Goal: Information Seeking & Learning: Learn about a topic

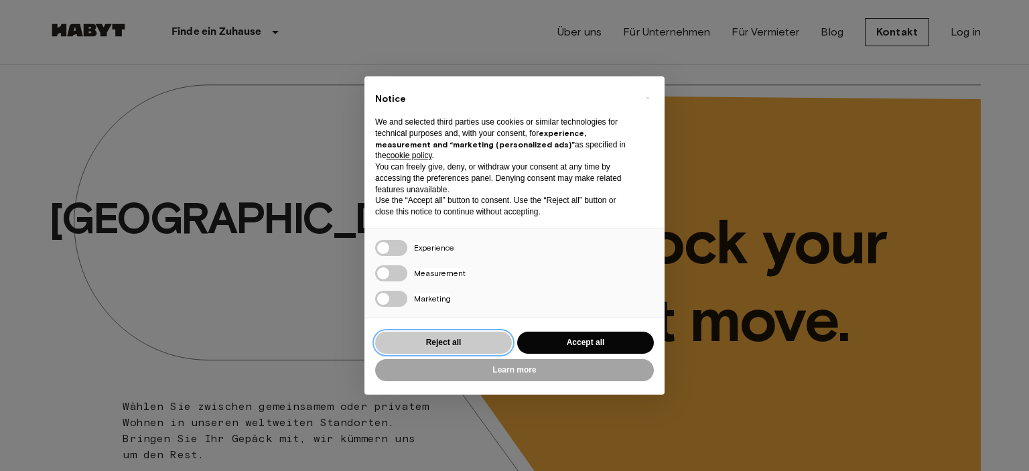
click at [481, 342] on button "Reject all" at bounding box center [443, 343] width 137 height 22
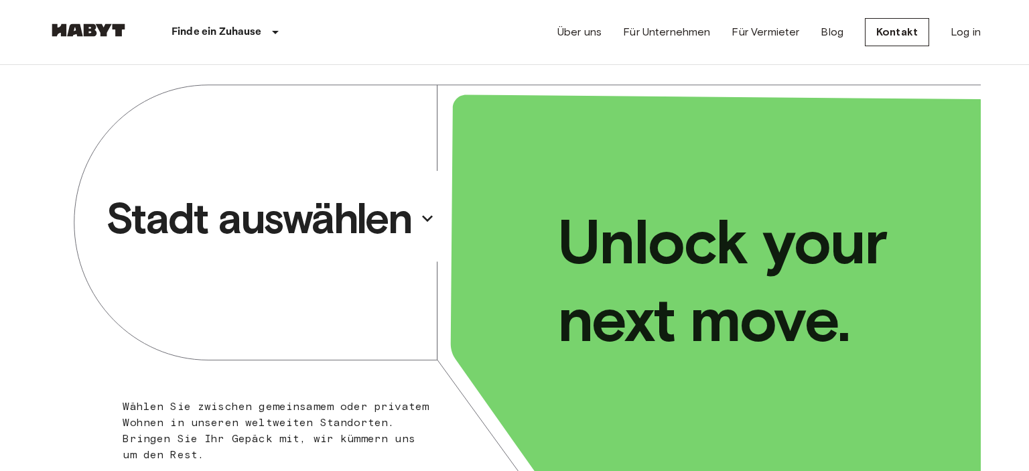
click at [377, 227] on p "Stadt auswählen" at bounding box center [259, 219] width 306 height 54
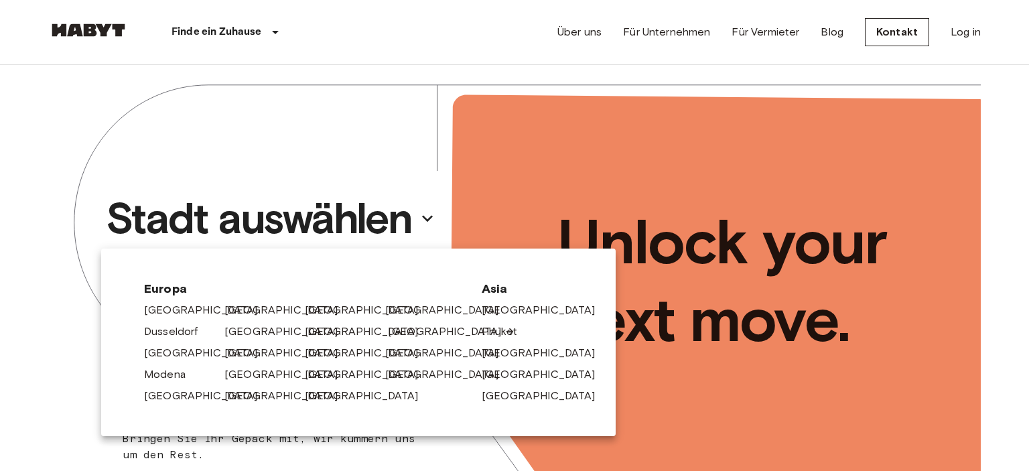
click at [412, 330] on link "[GEOGRAPHIC_DATA]" at bounding box center [451, 332] width 127 height 16
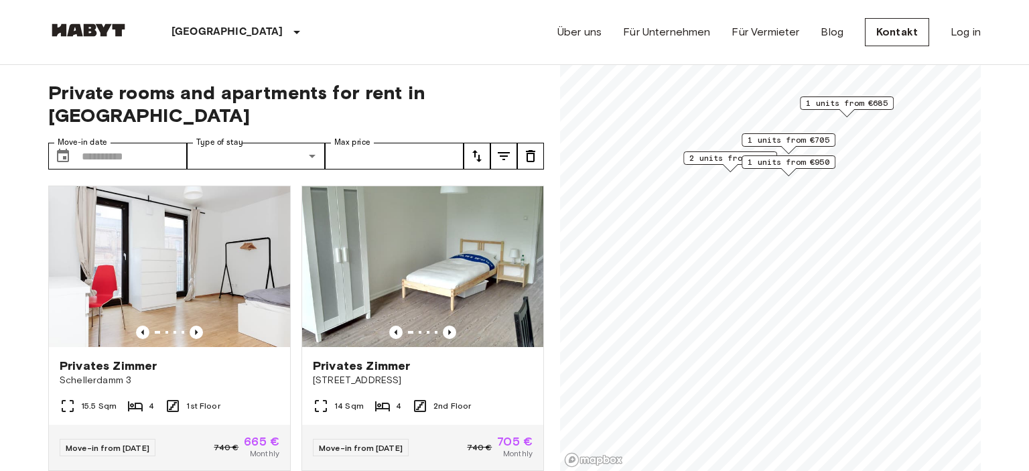
click at [848, 103] on span "1 units from €685" at bounding box center [847, 103] width 82 height 12
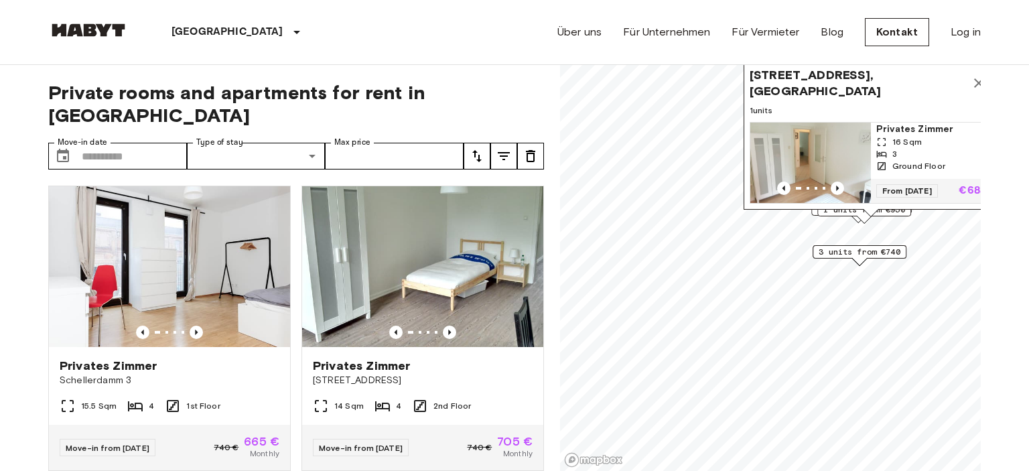
drag, startPoint x: 978, startPoint y: 81, endPoint x: 967, endPoint y: 87, distance: 12.3
click at [976, 82] on icon "Map marker" at bounding box center [979, 83] width 16 height 16
click at [976, 83] on icon "Map marker" at bounding box center [977, 84] width 9 height 9
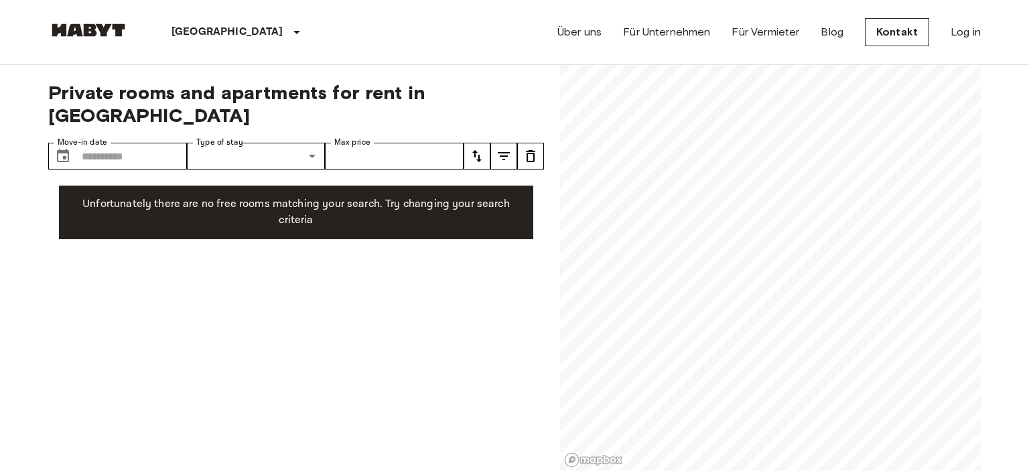
click at [495, 256] on div "Private rooms and apartments for rent in Hamburg Move-in date ​ Move-in date Ty…" at bounding box center [514, 268] width 933 height 407
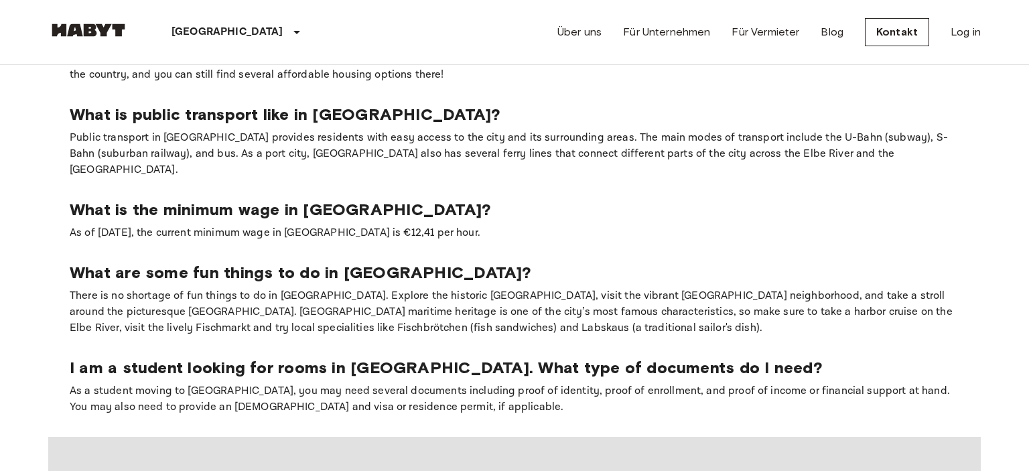
scroll to position [1132, 0]
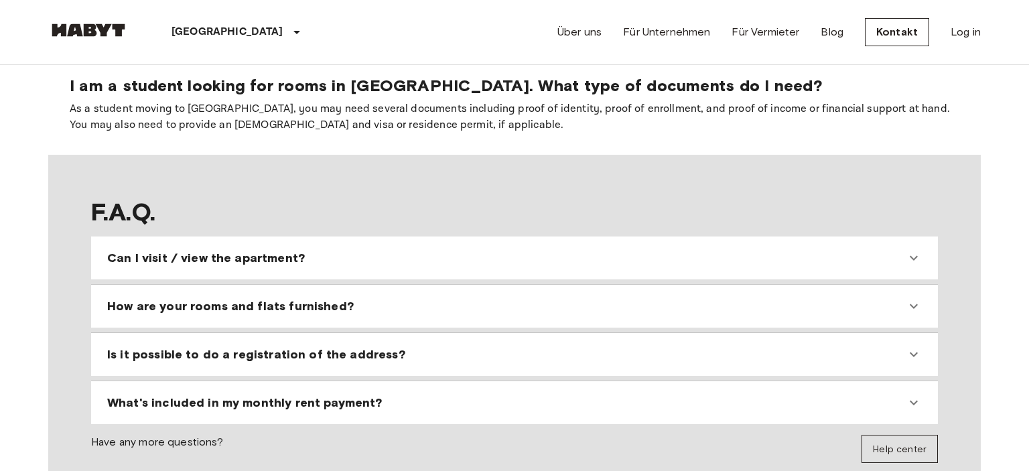
click at [915, 304] on icon at bounding box center [914, 306] width 8 height 5
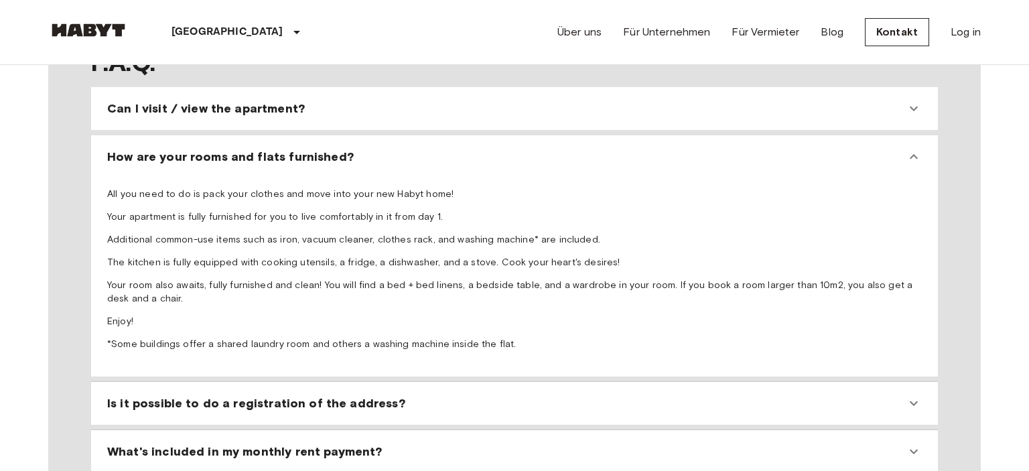
scroll to position [1203, 0]
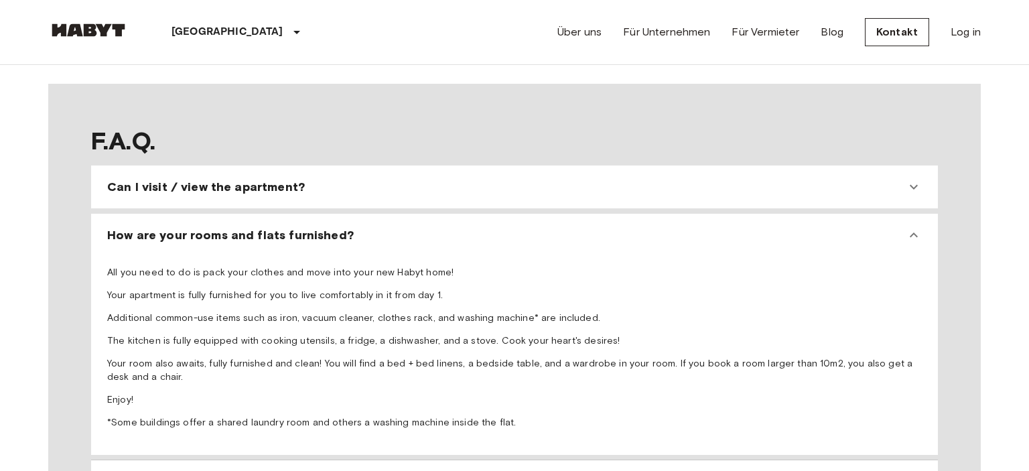
click at [914, 227] on icon at bounding box center [914, 235] width 16 height 16
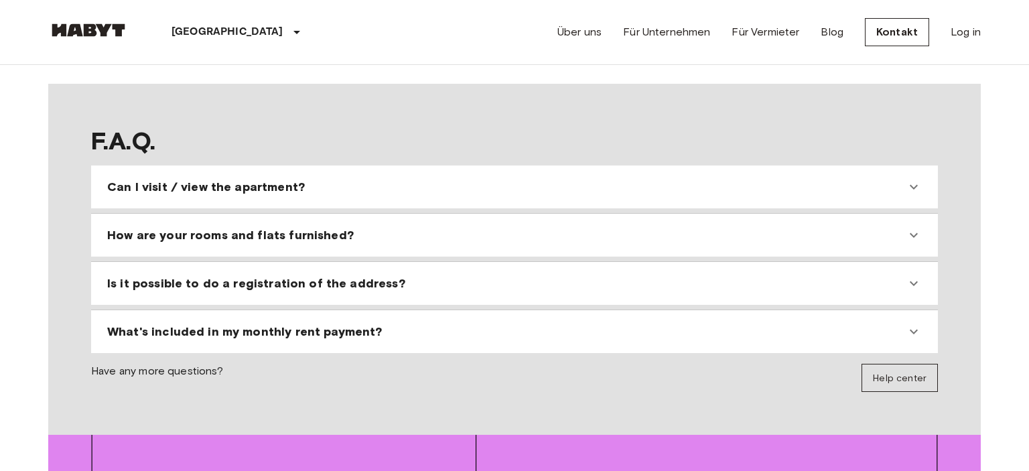
click at [912, 275] on icon at bounding box center [914, 283] width 16 height 16
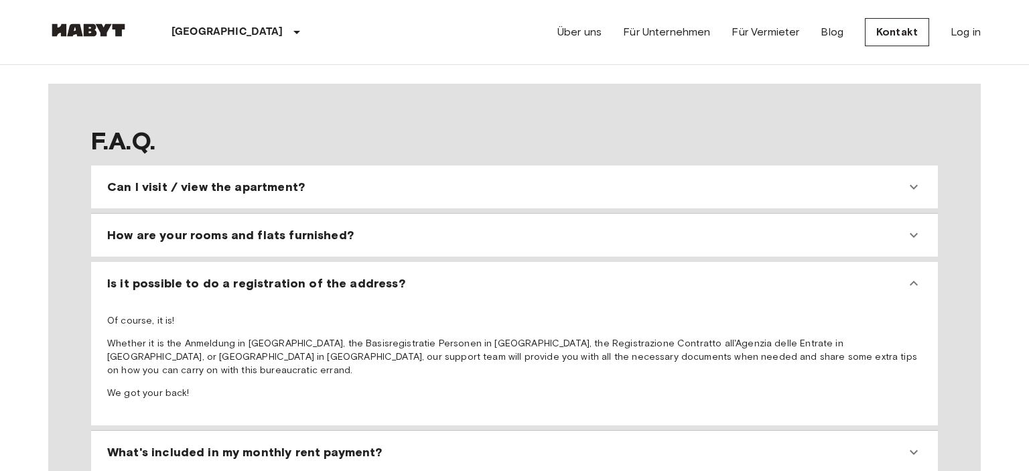
click at [916, 275] on icon at bounding box center [914, 283] width 16 height 16
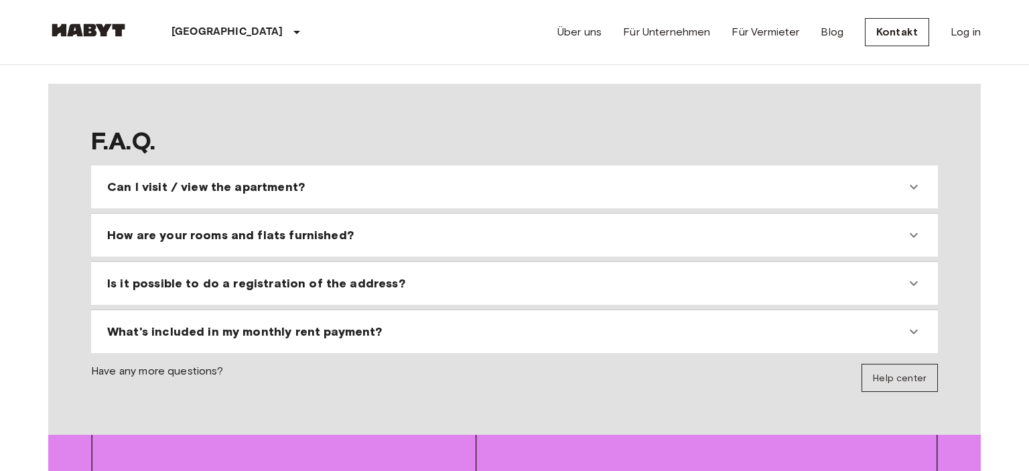
click at [914, 330] on icon at bounding box center [914, 332] width 8 height 5
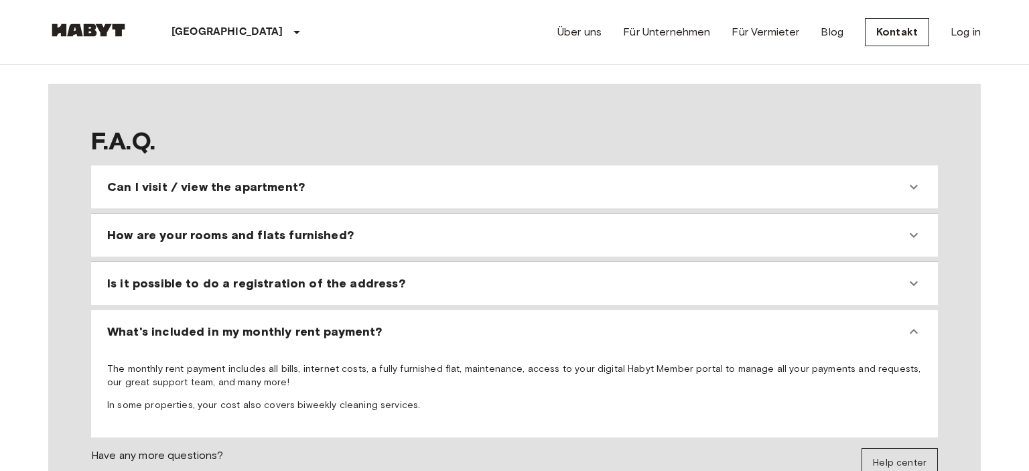
click at [913, 324] on icon at bounding box center [914, 332] width 16 height 16
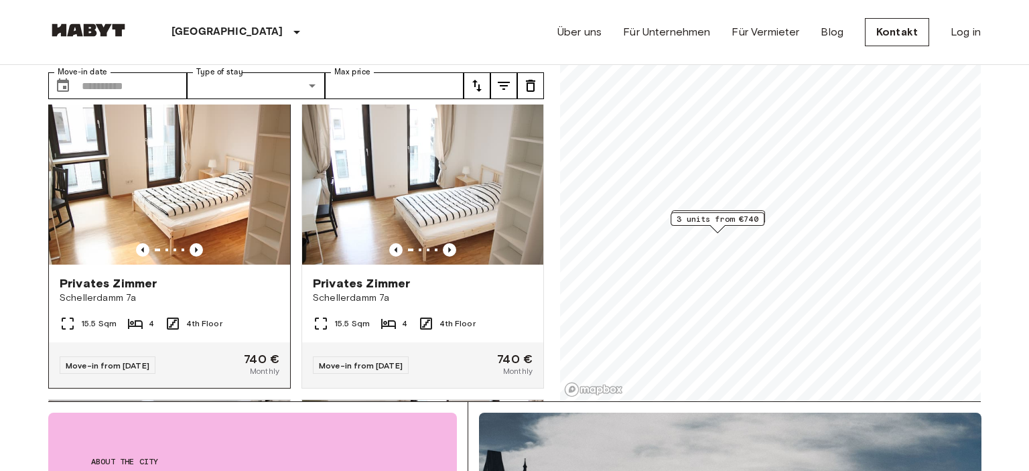
scroll to position [231, 0]
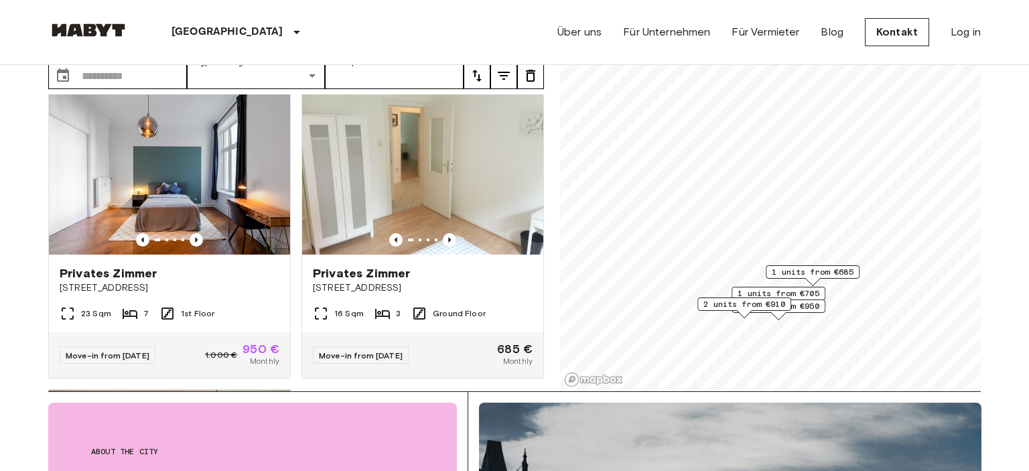
scroll to position [141, 0]
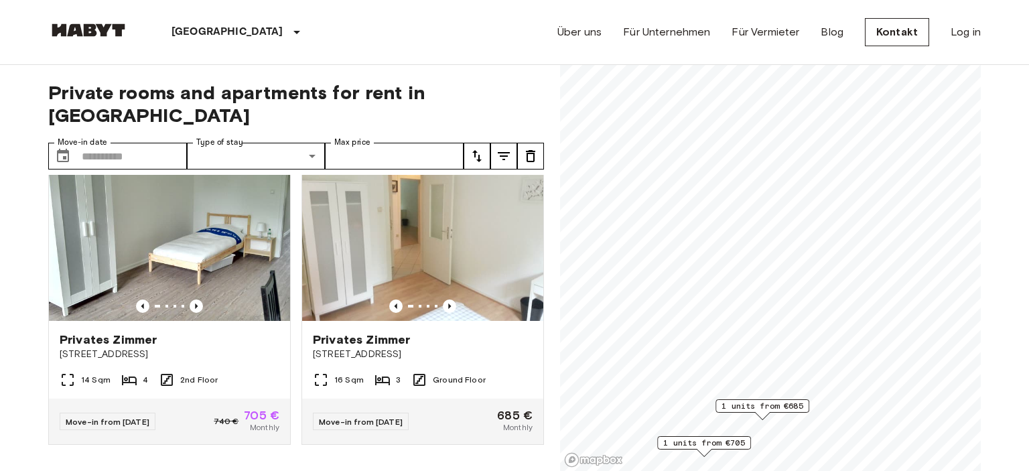
scroll to position [3, 0]
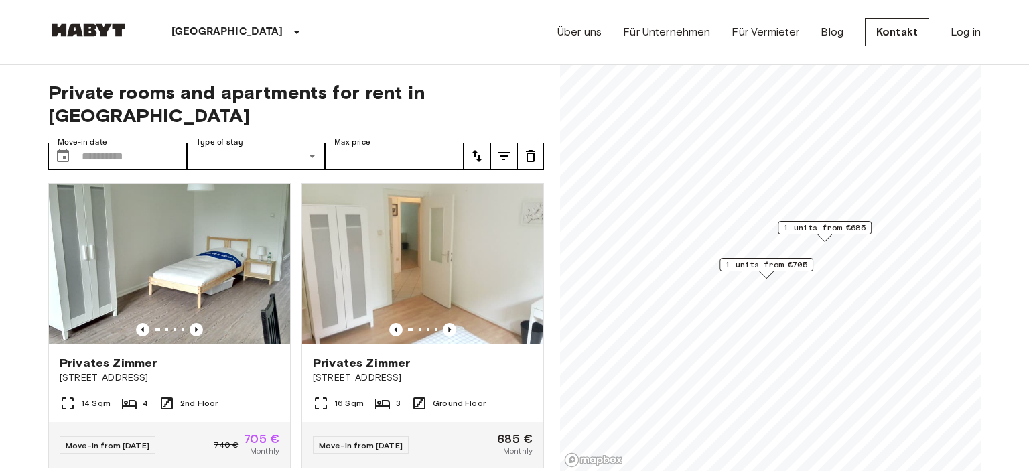
scroll to position [299, 0]
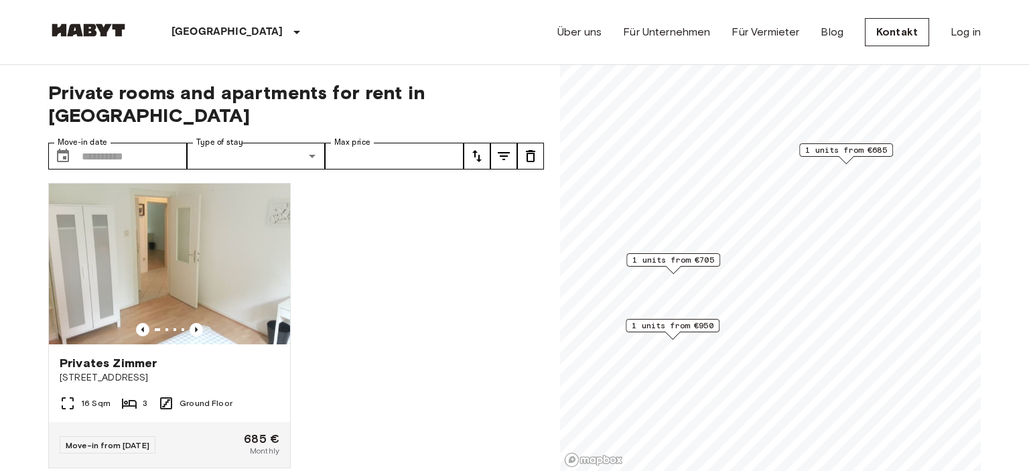
scroll to position [299, 0]
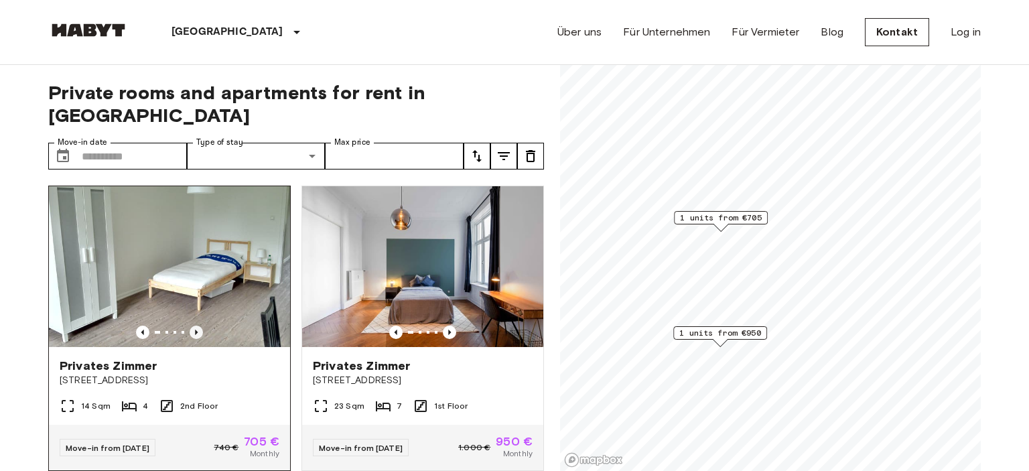
click at [195, 326] on icon "Previous image" at bounding box center [196, 332] width 13 height 13
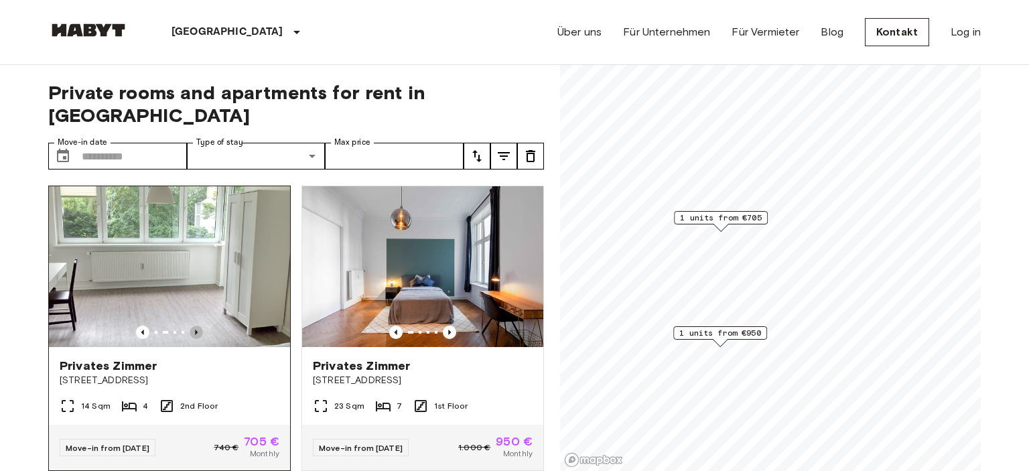
click at [195, 326] on icon "Previous image" at bounding box center [196, 332] width 13 height 13
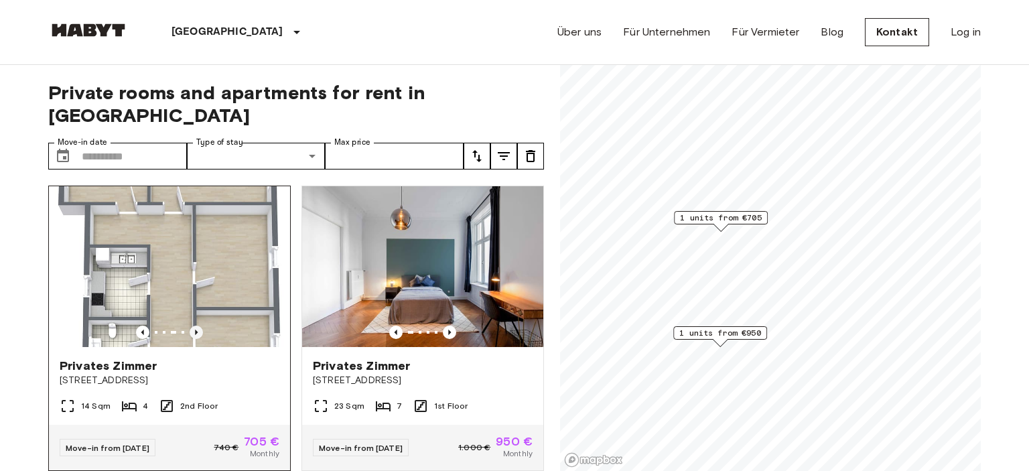
click at [195, 326] on icon "Previous image" at bounding box center [196, 332] width 13 height 13
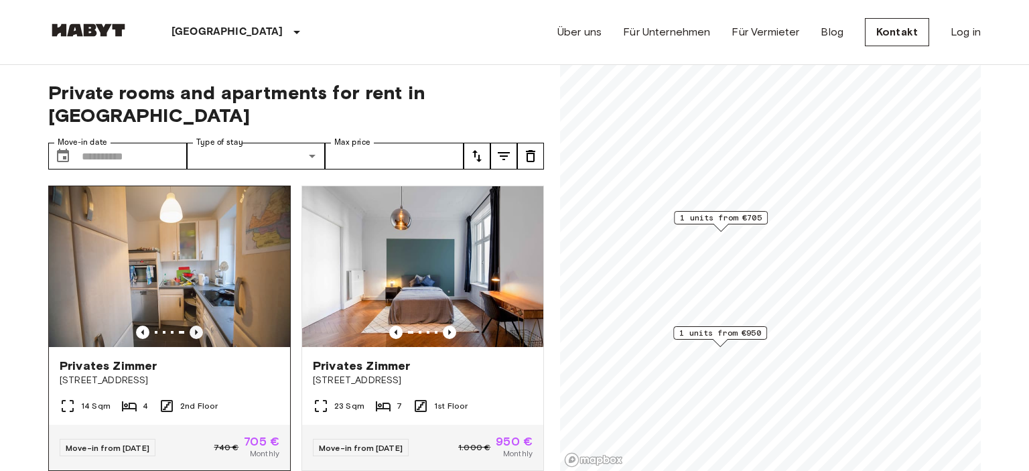
click at [194, 326] on icon "Previous image" at bounding box center [196, 332] width 13 height 13
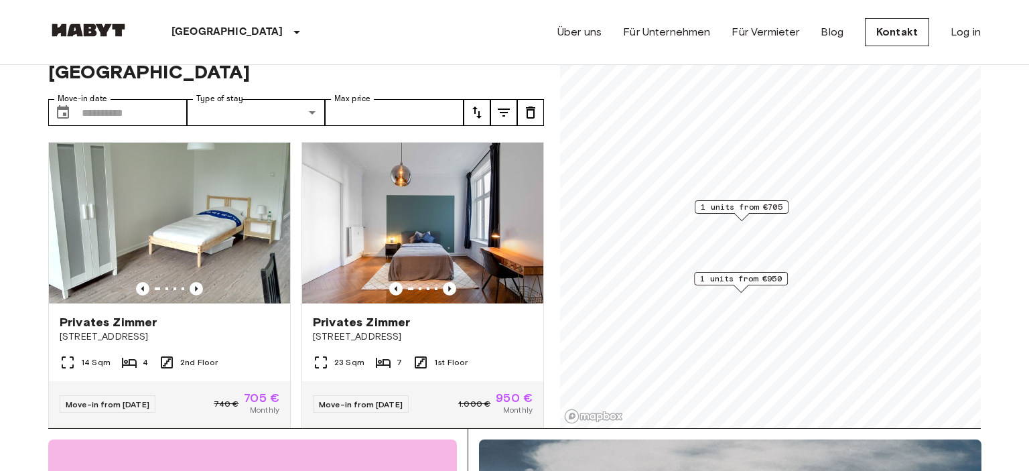
scroll to position [70, 0]
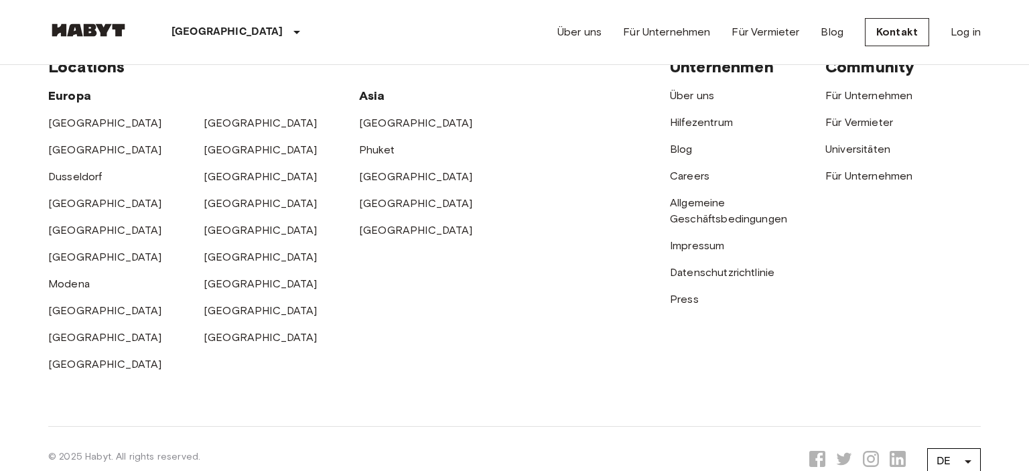
scroll to position [1993, 0]
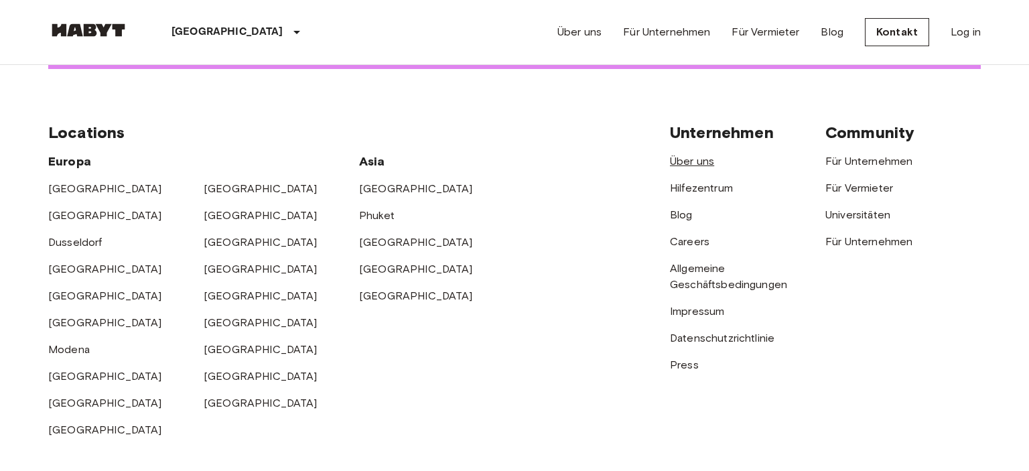
click at [686, 155] on link "Über uns" at bounding box center [692, 161] width 44 height 13
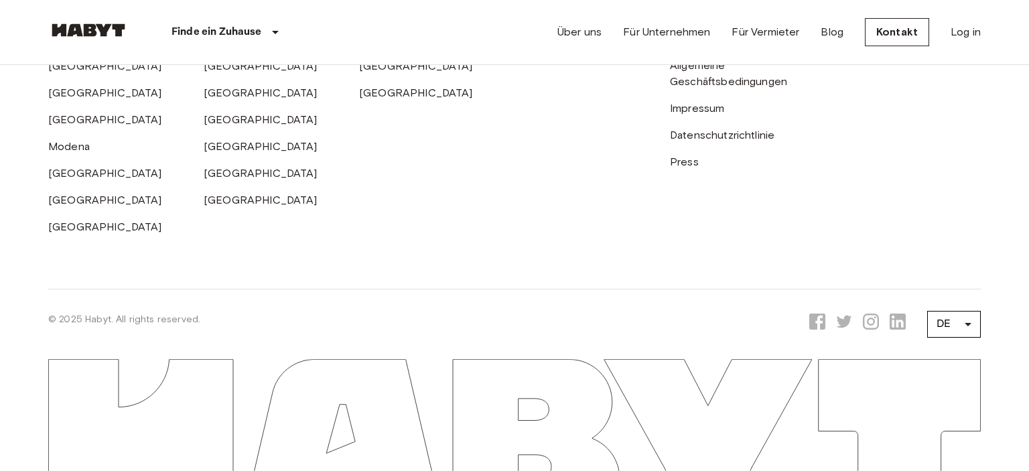
scroll to position [4202, 0]
click at [700, 115] on link "Impressum" at bounding box center [697, 108] width 54 height 13
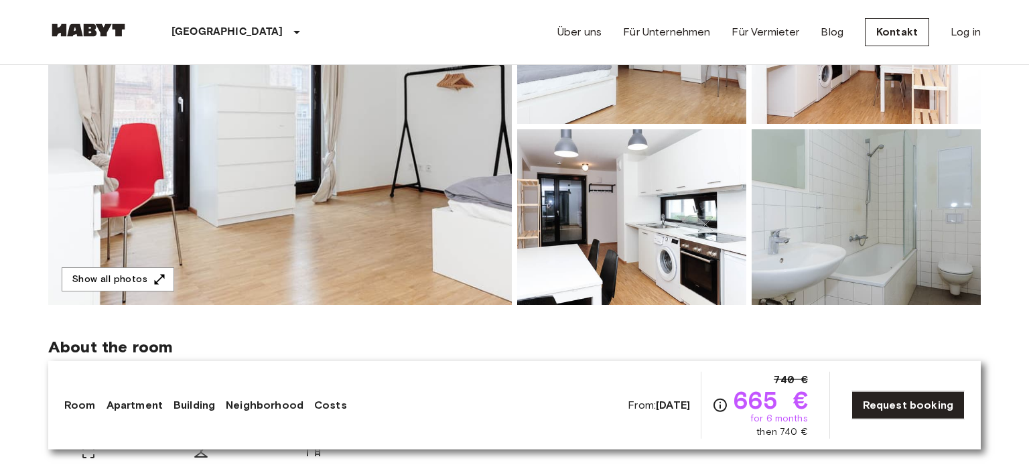
scroll to position [212, 0]
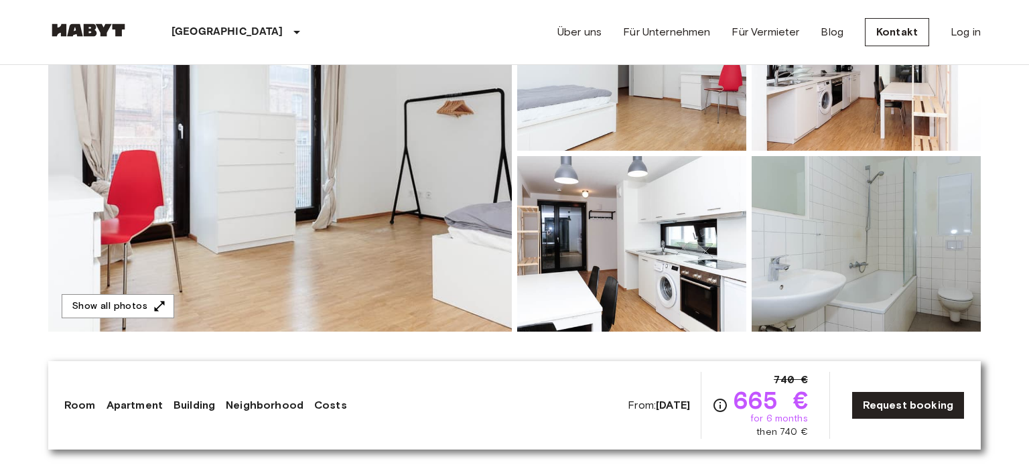
click at [263, 188] on img at bounding box center [280, 153] width 464 height 357
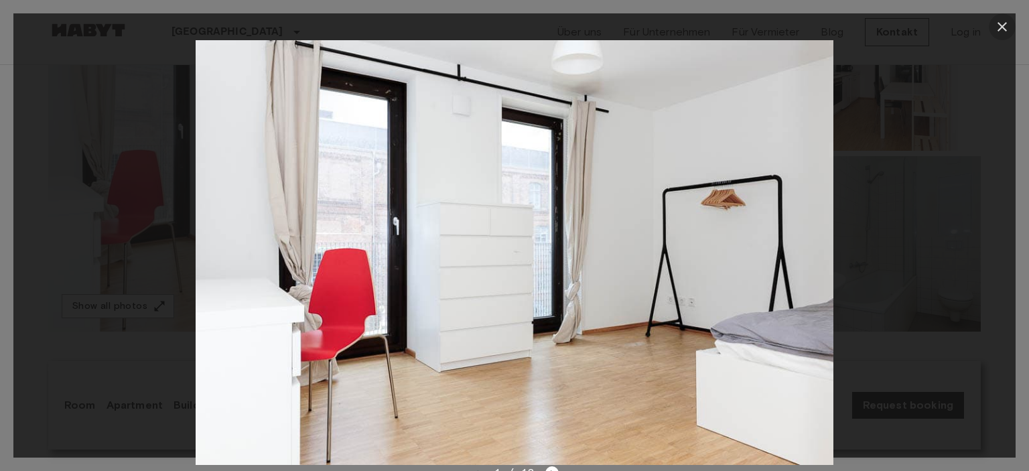
click at [1001, 29] on icon "button" at bounding box center [1002, 26] width 9 height 9
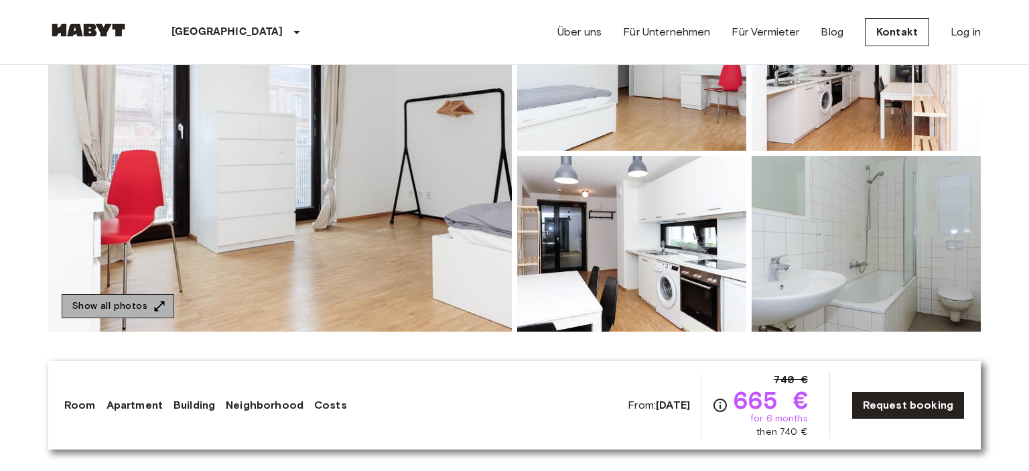
click at [139, 305] on button "Show all photos" at bounding box center [118, 306] width 113 height 25
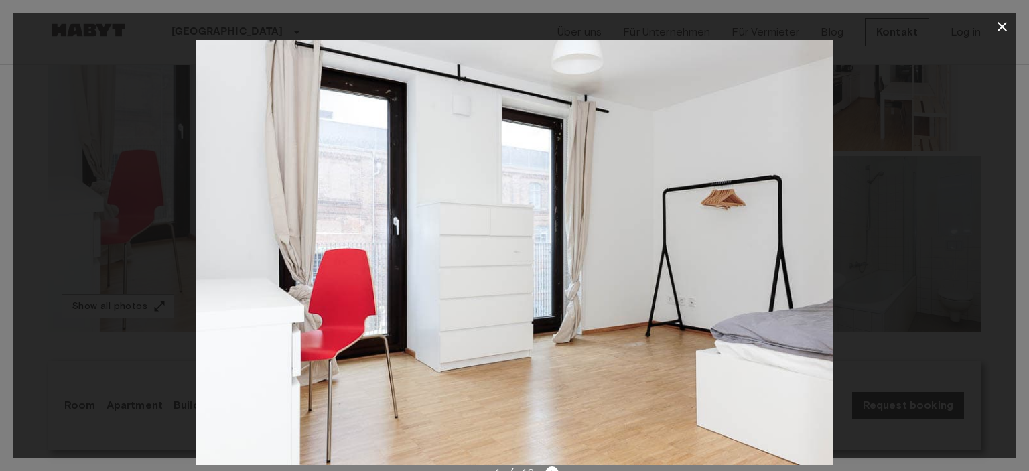
click at [947, 271] on div at bounding box center [514, 252] width 1003 height 425
click at [666, 320] on img at bounding box center [515, 252] width 638 height 425
click at [760, 279] on img at bounding box center [515, 252] width 638 height 425
click at [31, 275] on div at bounding box center [514, 252] width 1003 height 425
drag, startPoint x: 63, startPoint y: 210, endPoint x: 168, endPoint y: 210, distance: 104.6
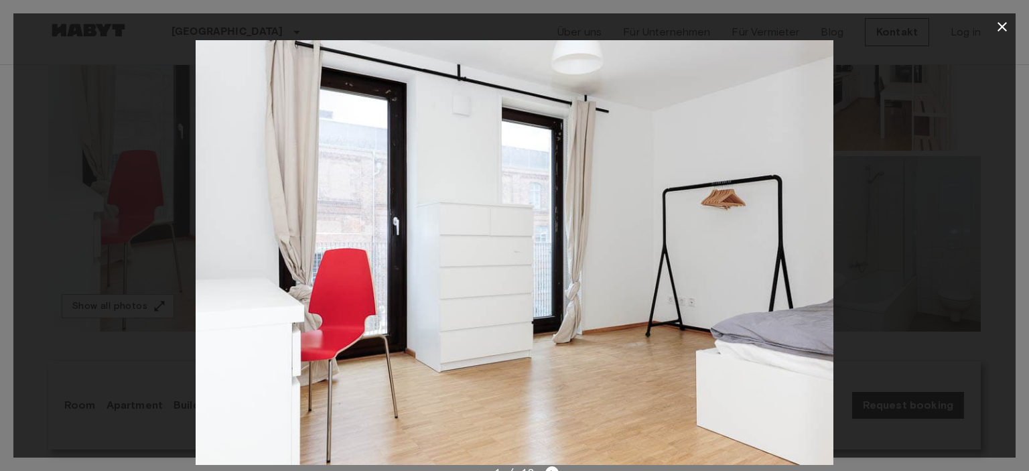
click at [63, 210] on div at bounding box center [514, 252] width 1003 height 425
click at [979, 227] on div at bounding box center [514, 252] width 1003 height 425
click at [999, 27] on icon "button" at bounding box center [1003, 27] width 16 height 16
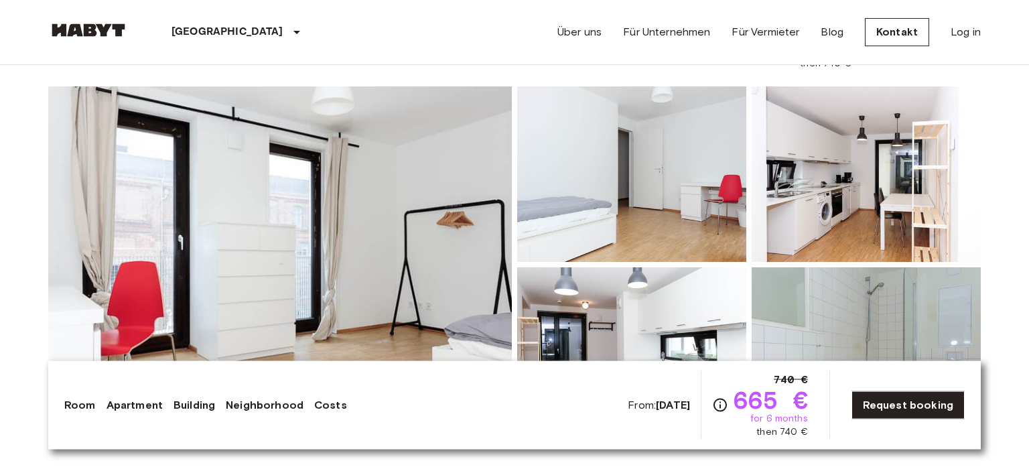
scroll to position [70, 0]
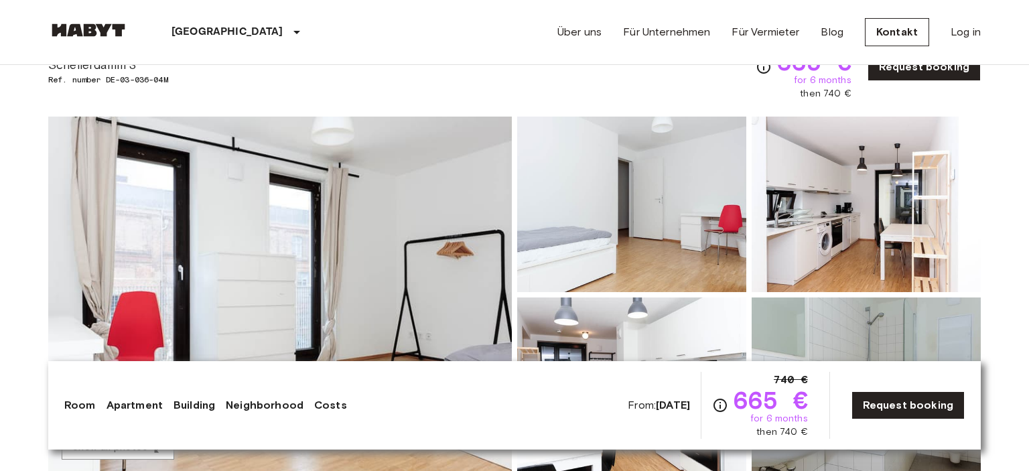
click at [653, 216] on img at bounding box center [631, 205] width 229 height 176
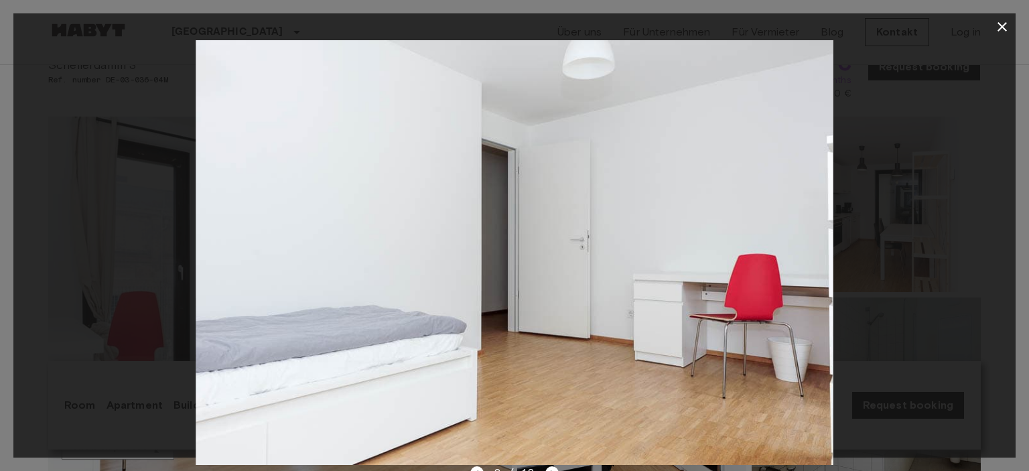
drag, startPoint x: 800, startPoint y: 235, endPoint x: 843, endPoint y: 240, distance: 43.8
click at [796, 235] on img at bounding box center [515, 252] width 638 height 425
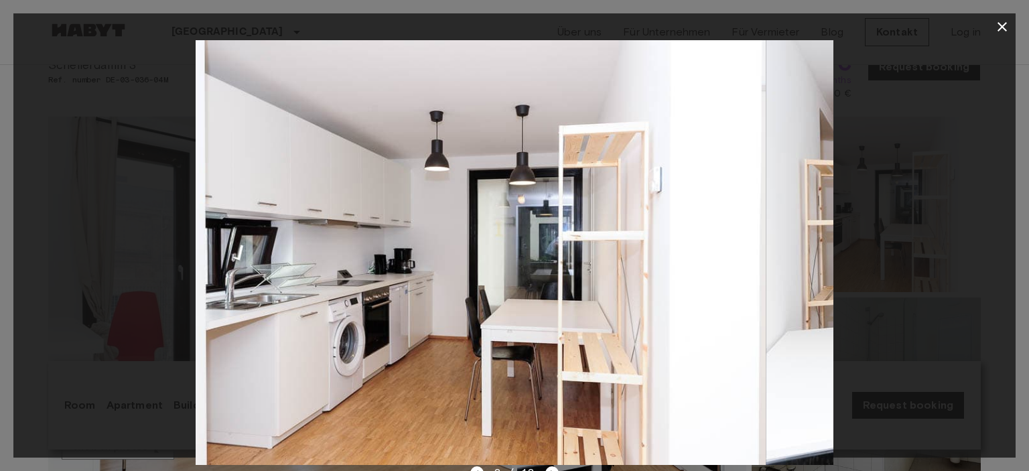
drag, startPoint x: 808, startPoint y: 291, endPoint x: 103, endPoint y: 283, distance: 705.1
click at [103, 283] on div at bounding box center [514, 252] width 1003 height 425
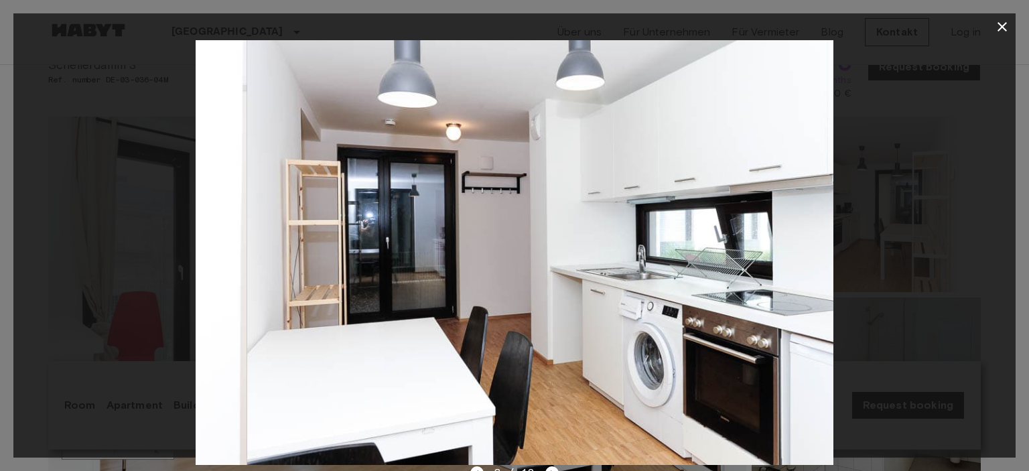
drag, startPoint x: 794, startPoint y: 267, endPoint x: 208, endPoint y: 283, distance: 586.7
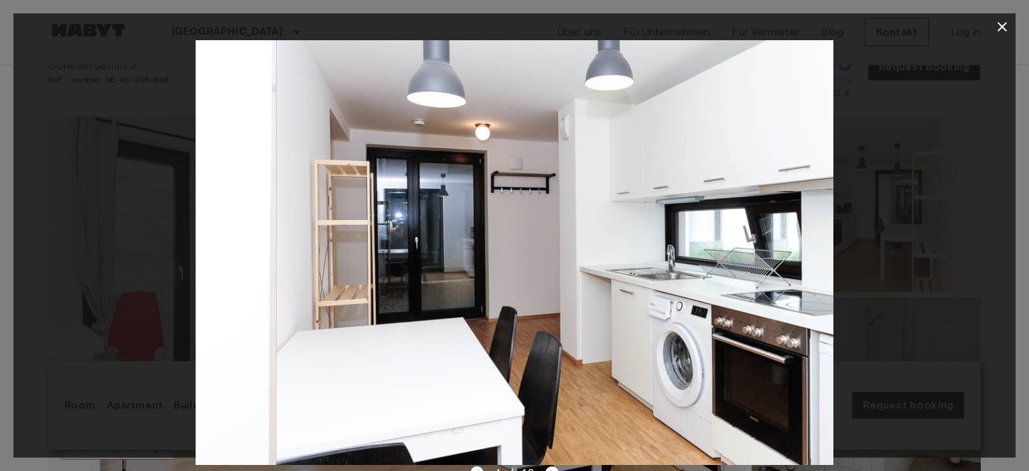
drag, startPoint x: 799, startPoint y: 258, endPoint x: 879, endPoint y: 284, distance: 84.4
click at [879, 284] on div at bounding box center [514, 252] width 1003 height 425
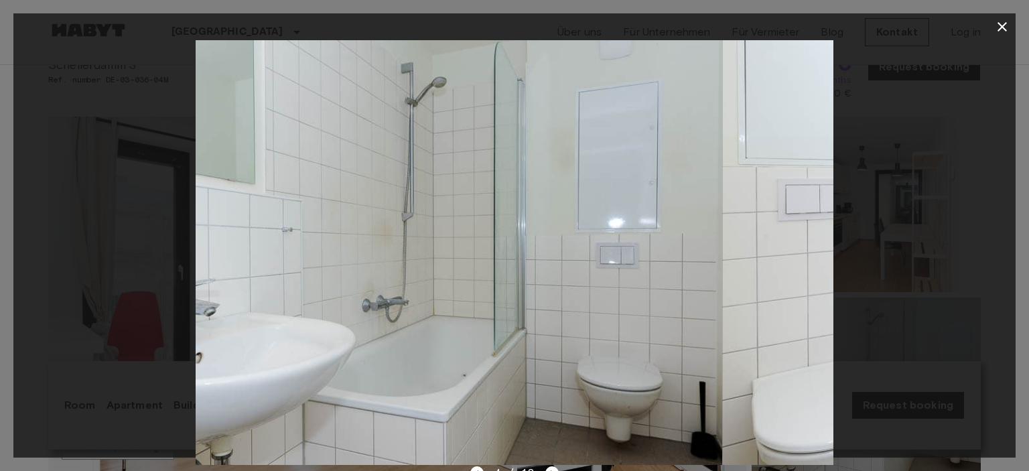
drag, startPoint x: 806, startPoint y: 269, endPoint x: 58, endPoint y: 265, distance: 748.7
click at [58, 265] on div at bounding box center [514, 252] width 1003 height 425
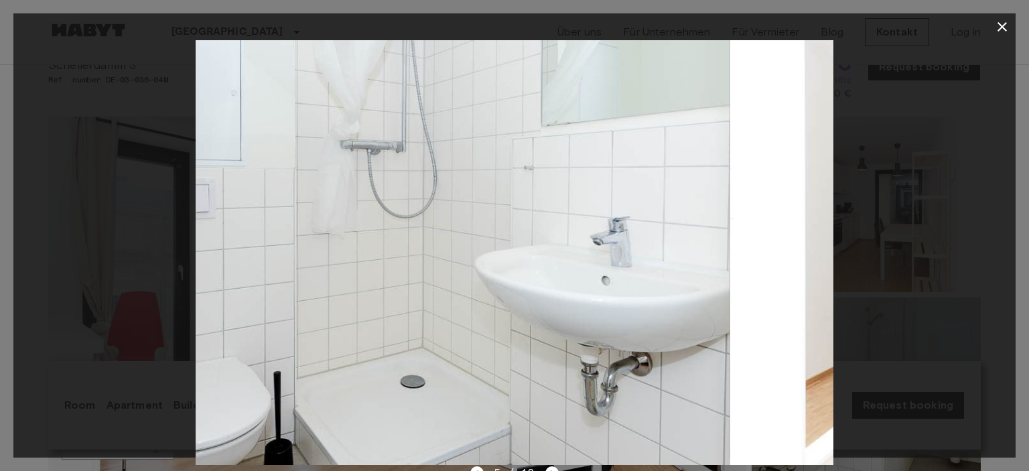
drag, startPoint x: 807, startPoint y: 269, endPoint x: 66, endPoint y: 259, distance: 741.3
click at [66, 259] on div at bounding box center [514, 252] width 1003 height 425
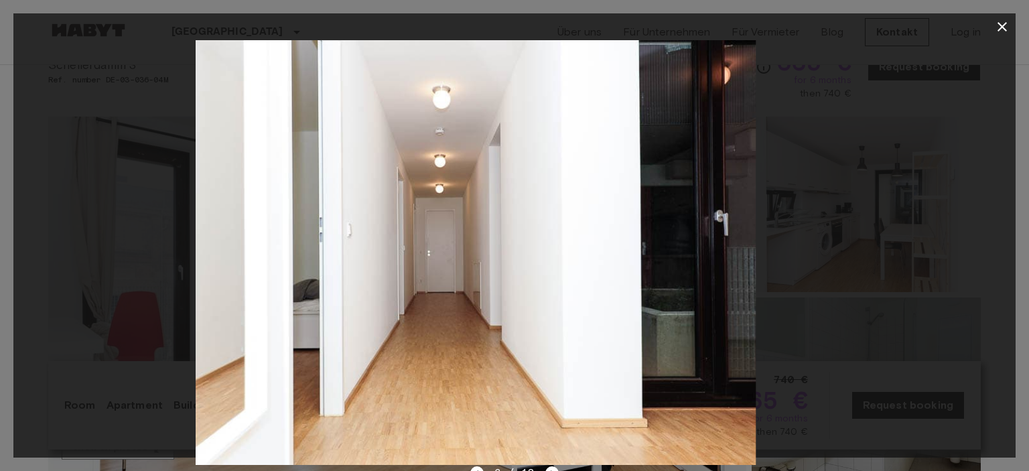
drag, startPoint x: 790, startPoint y: 269, endPoint x: 62, endPoint y: 255, distance: 727.3
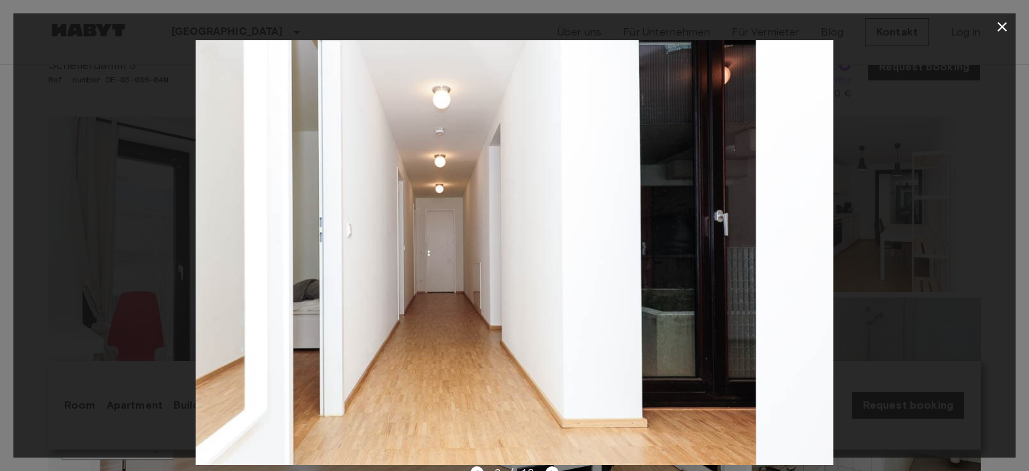
click at [62, 255] on div at bounding box center [514, 252] width 1003 height 425
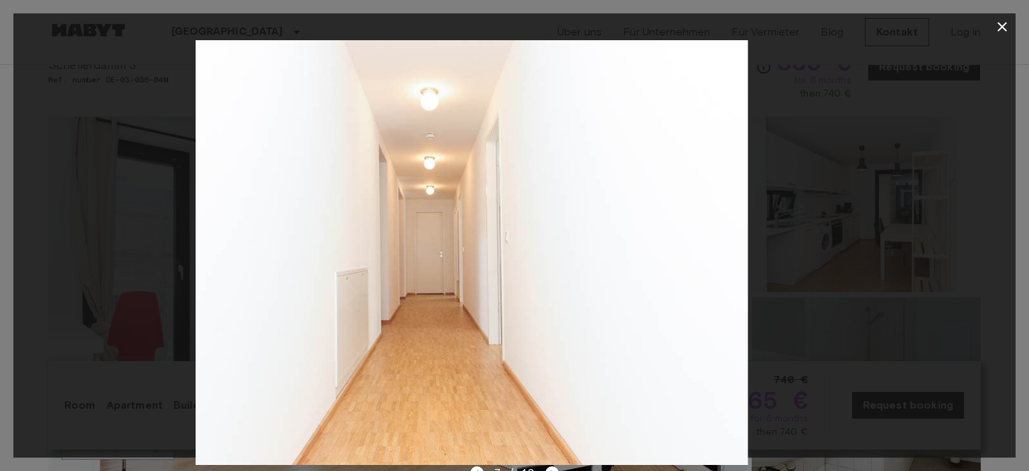
drag, startPoint x: 803, startPoint y: 262, endPoint x: 80, endPoint y: 253, distance: 723.2
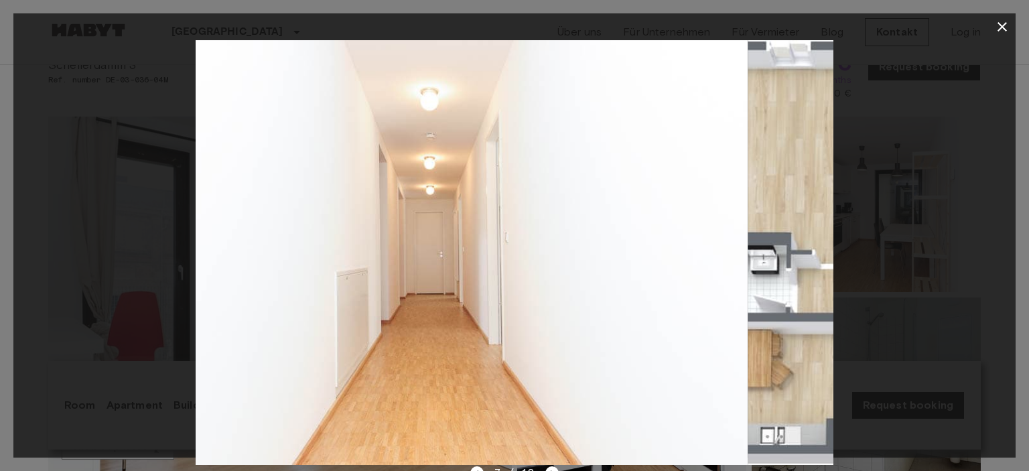
click at [80, 253] on div at bounding box center [514, 252] width 1003 height 425
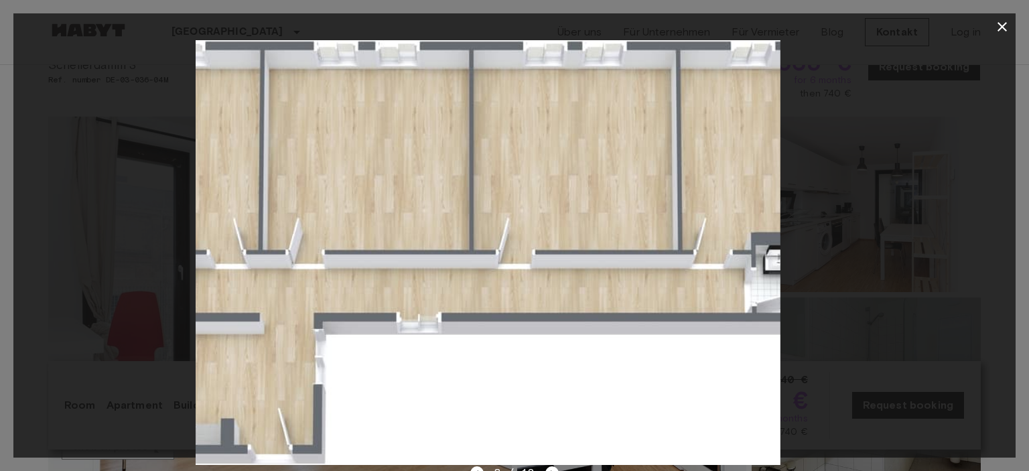
drag, startPoint x: 807, startPoint y: 296, endPoint x: 116, endPoint y: 296, distance: 691.0
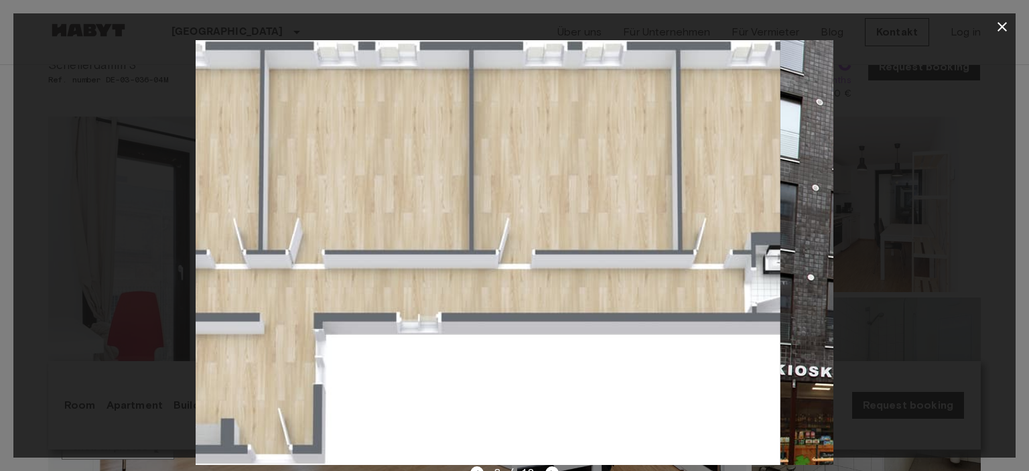
click at [116, 296] on div at bounding box center [514, 252] width 1003 height 425
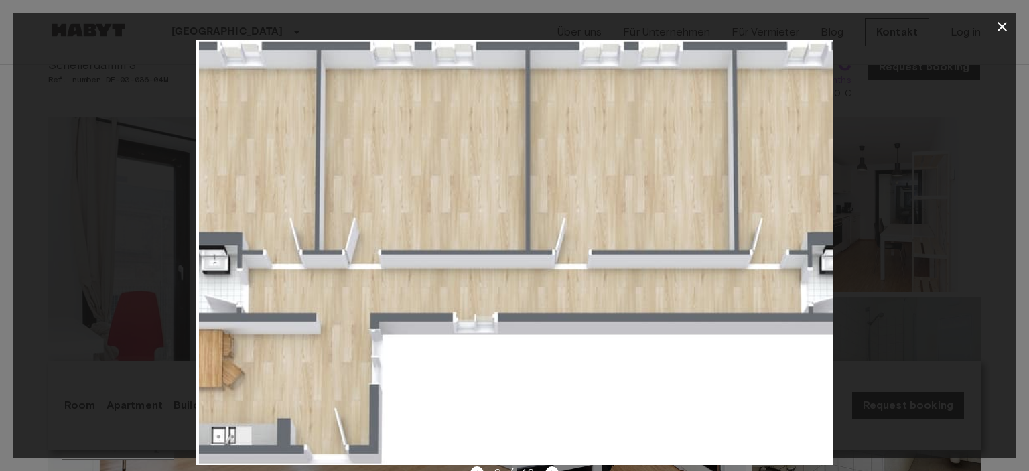
drag, startPoint x: 562, startPoint y: 248, endPoint x: 556, endPoint y: 322, distance: 73.9
click at [556, 322] on img at bounding box center [518, 252] width 638 height 425
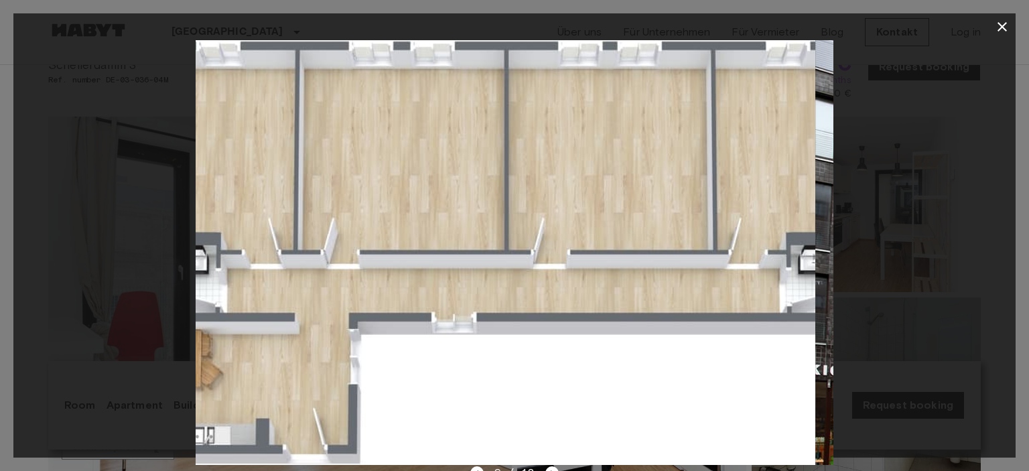
drag, startPoint x: 757, startPoint y: 249, endPoint x: 744, endPoint y: 259, distance: 16.8
click at [744, 259] on img at bounding box center [497, 252] width 638 height 425
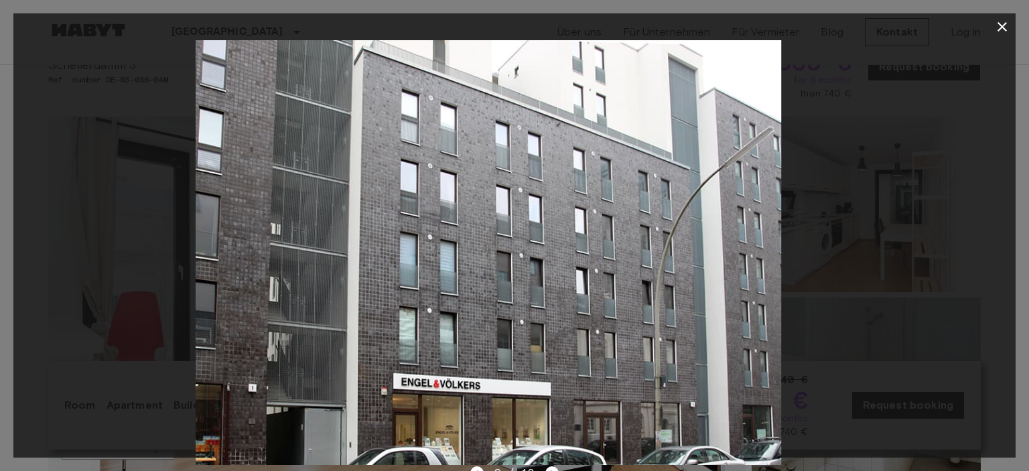
drag, startPoint x: 762, startPoint y: 228, endPoint x: 72, endPoint y: 214, distance: 689.8
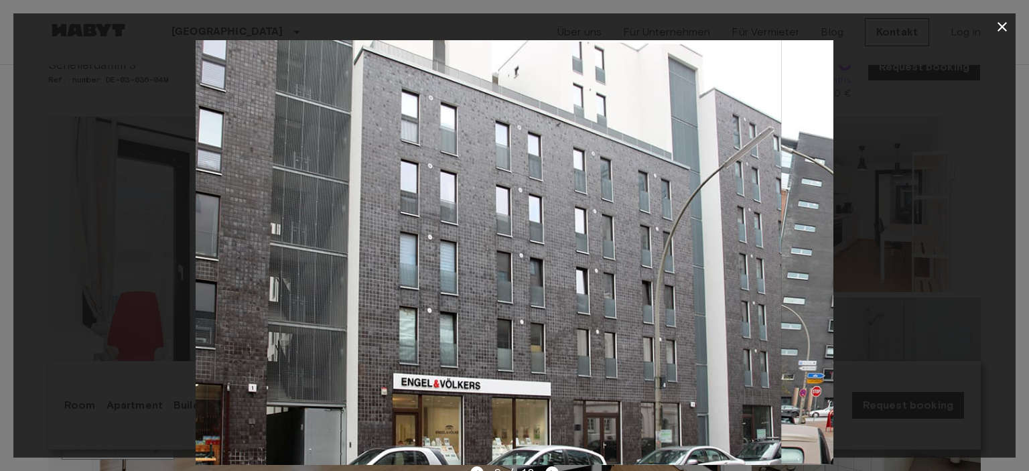
click at [72, 214] on div at bounding box center [514, 252] width 1003 height 425
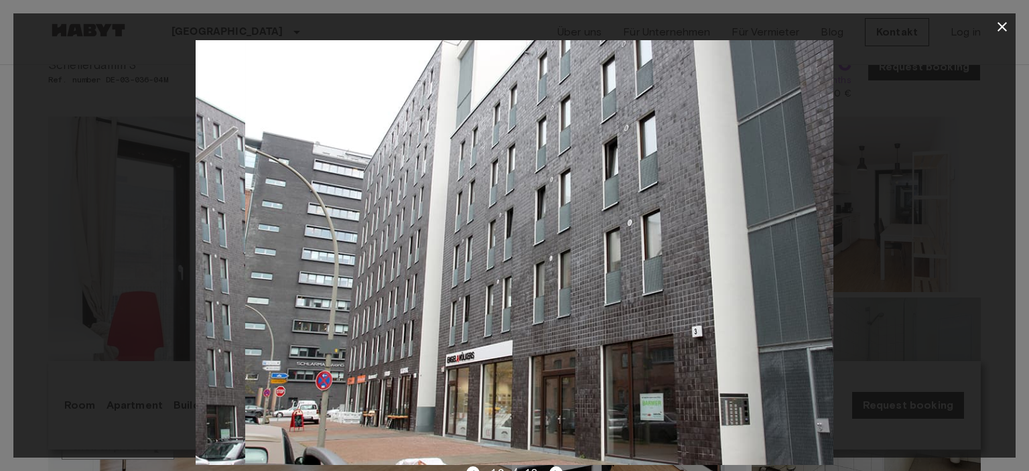
drag, startPoint x: 781, startPoint y: 288, endPoint x: 204, endPoint y: 224, distance: 581.3
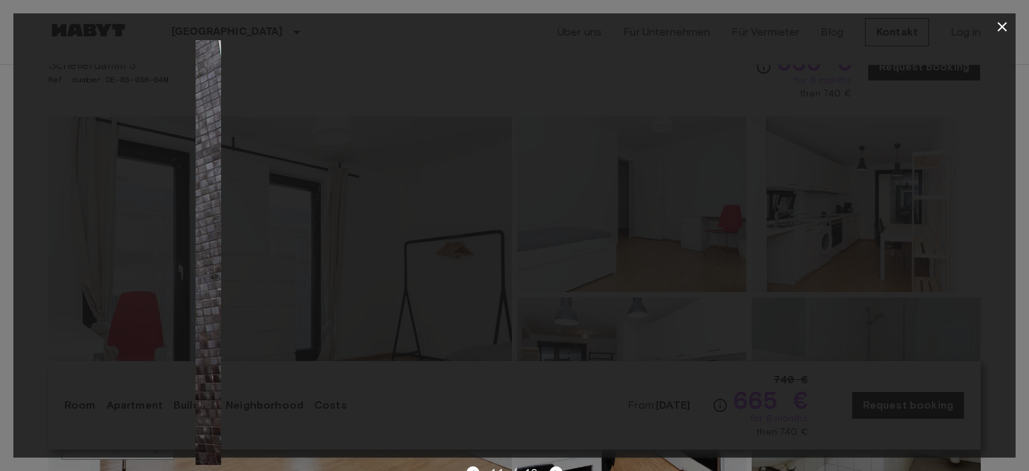
drag, startPoint x: 757, startPoint y: 253, endPoint x: 143, endPoint y: 207, distance: 615.0
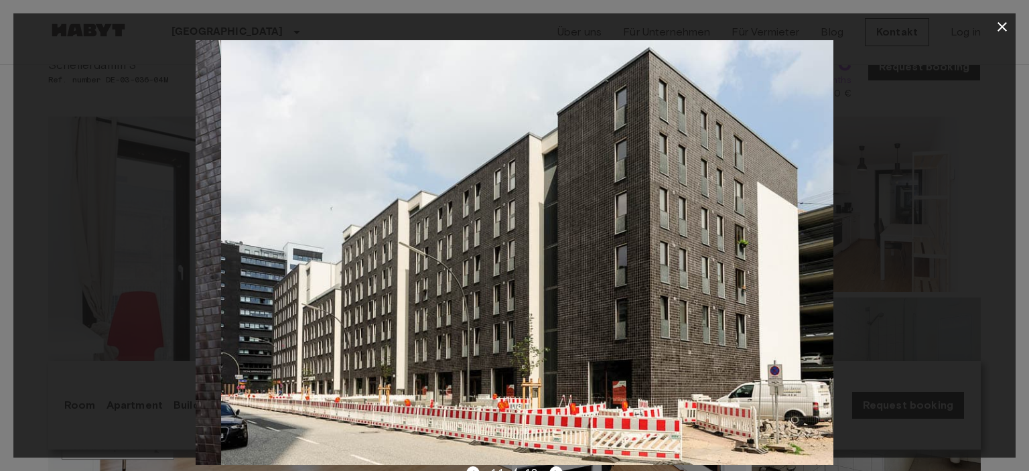
click at [143, 207] on div at bounding box center [514, 252] width 1003 height 425
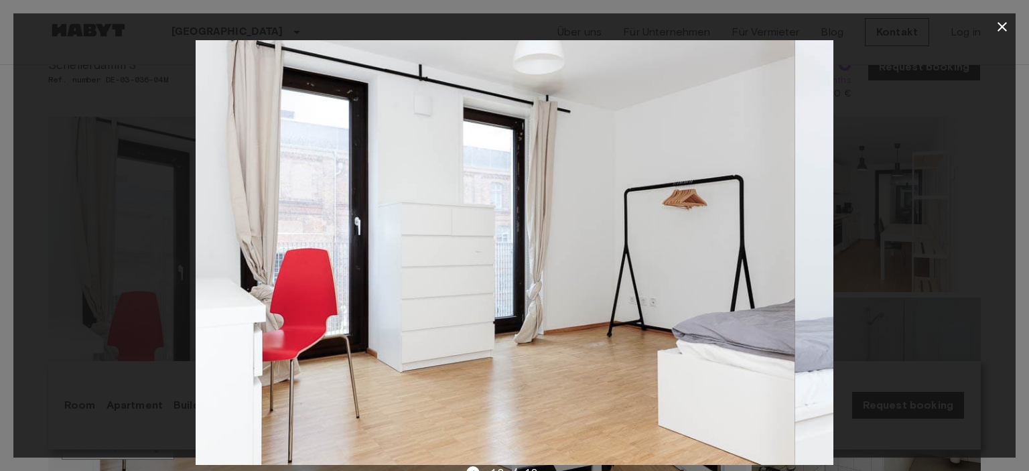
drag, startPoint x: 771, startPoint y: 283, endPoint x: 95, endPoint y: 229, distance: 678.4
click at [95, 229] on div at bounding box center [514, 252] width 1003 height 425
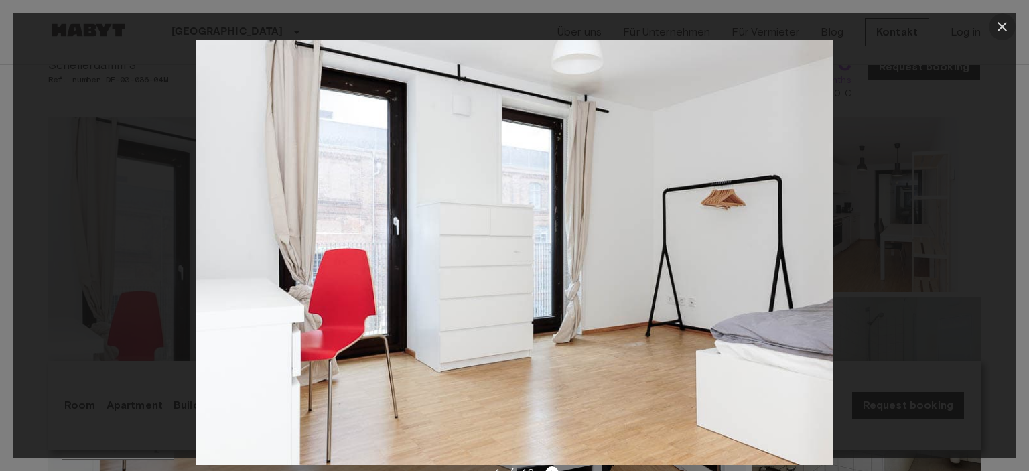
click at [1002, 27] on icon "button" at bounding box center [1002, 26] width 9 height 9
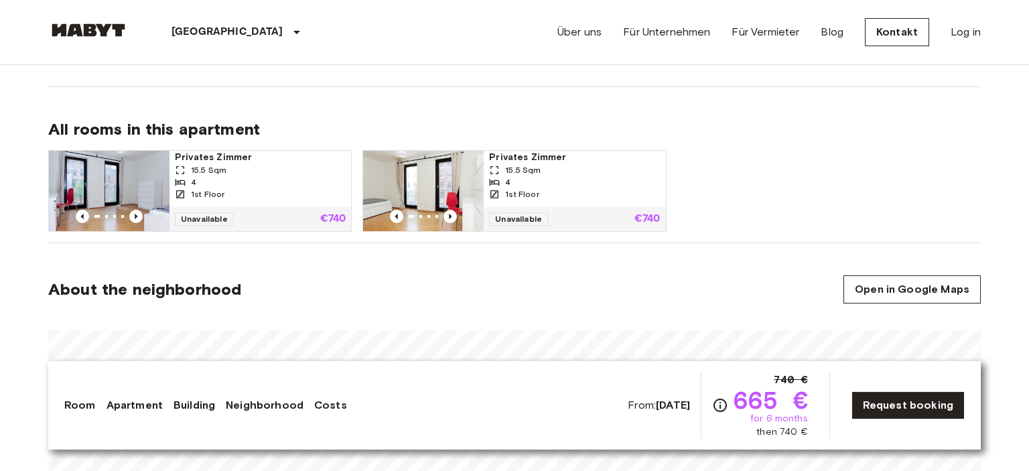
scroll to position [637, 0]
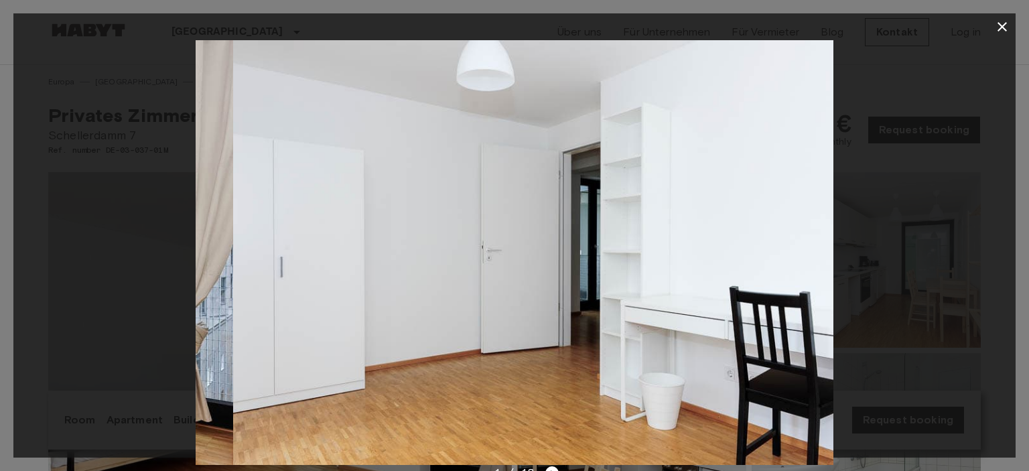
click at [181, 264] on div at bounding box center [514, 252] width 1003 height 425
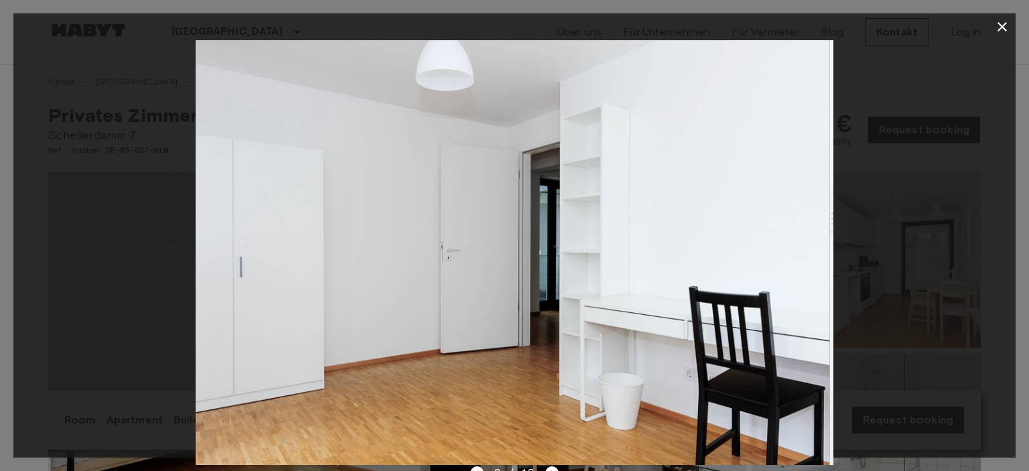
click at [800, 257] on img at bounding box center [511, 252] width 638 height 425
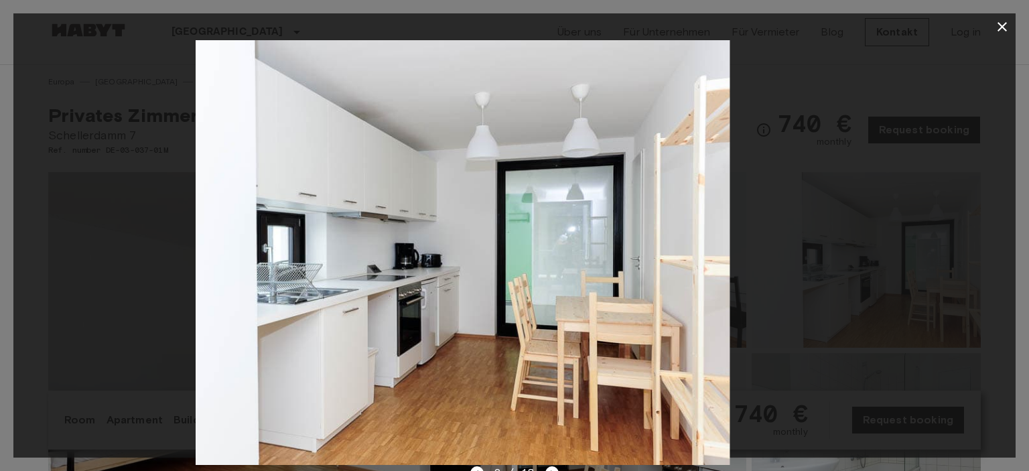
drag, startPoint x: 800, startPoint y: 257, endPoint x: 58, endPoint y: 294, distance: 742.9
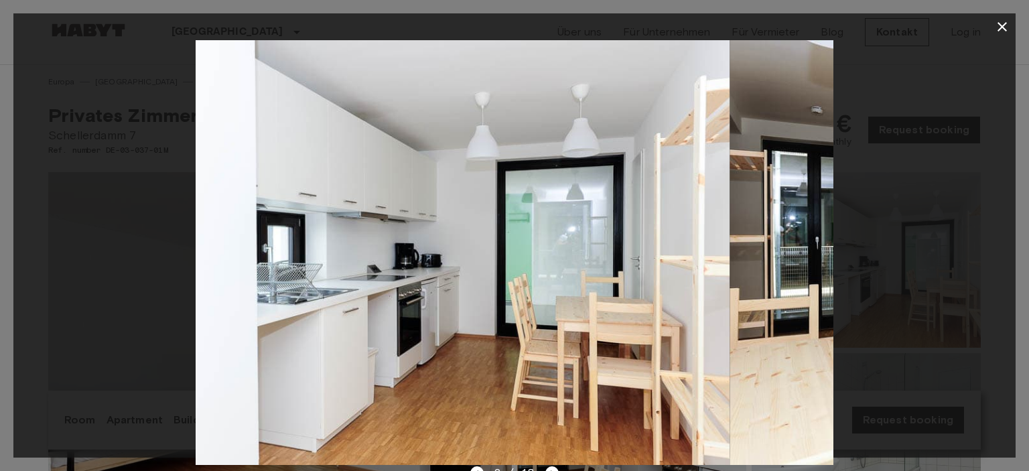
click at [58, 294] on div at bounding box center [514, 252] width 1003 height 425
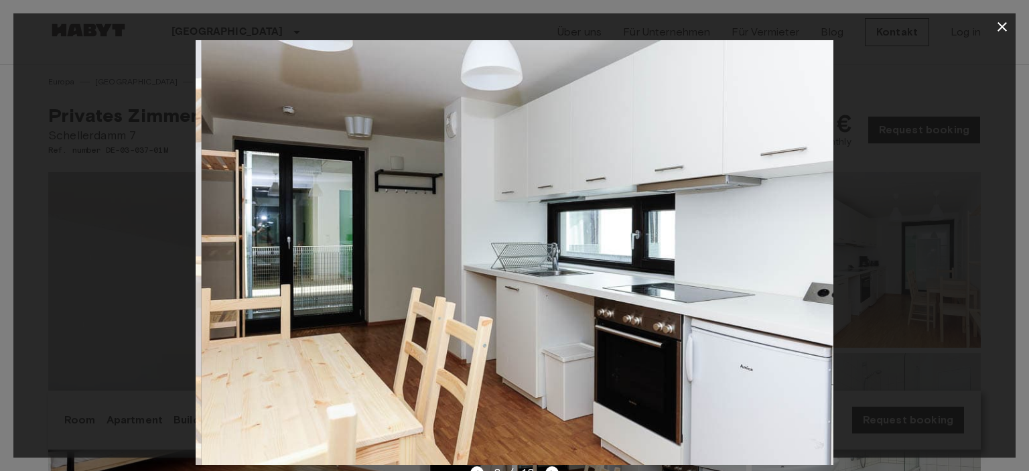
drag, startPoint x: 816, startPoint y: 272, endPoint x: 184, endPoint y: 297, distance: 632.5
click at [184, 297] on div at bounding box center [514, 252] width 1003 height 425
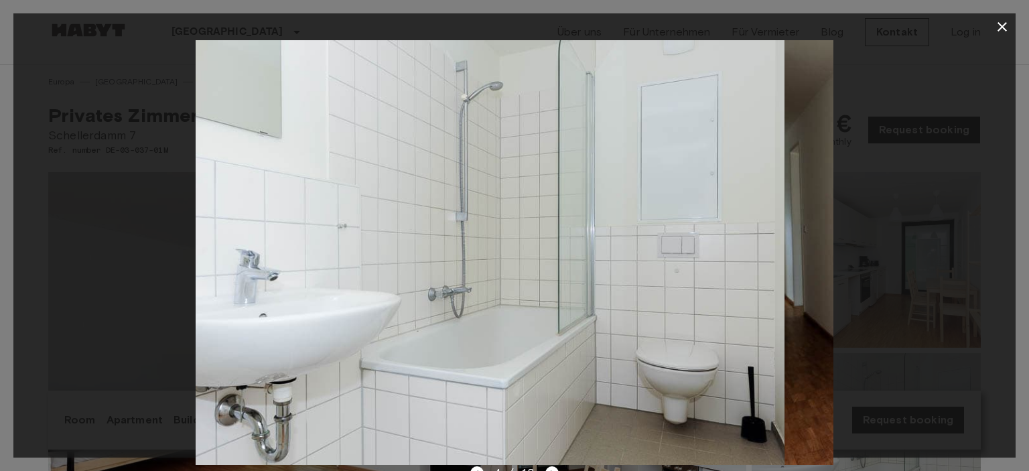
drag, startPoint x: 816, startPoint y: 261, endPoint x: 129, endPoint y: 275, distance: 686.4
click at [129, 275] on div at bounding box center [514, 252] width 1003 height 425
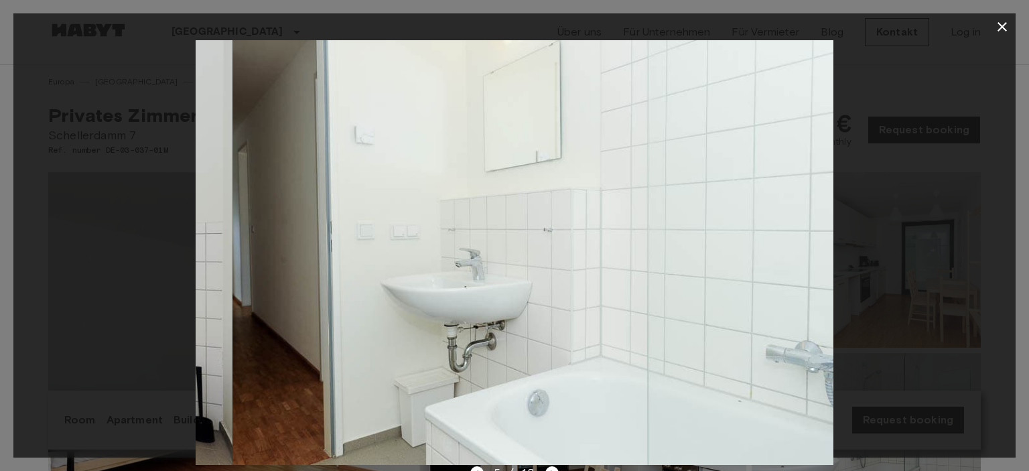
drag, startPoint x: 828, startPoint y: 208, endPoint x: 216, endPoint y: 275, distance: 615.7
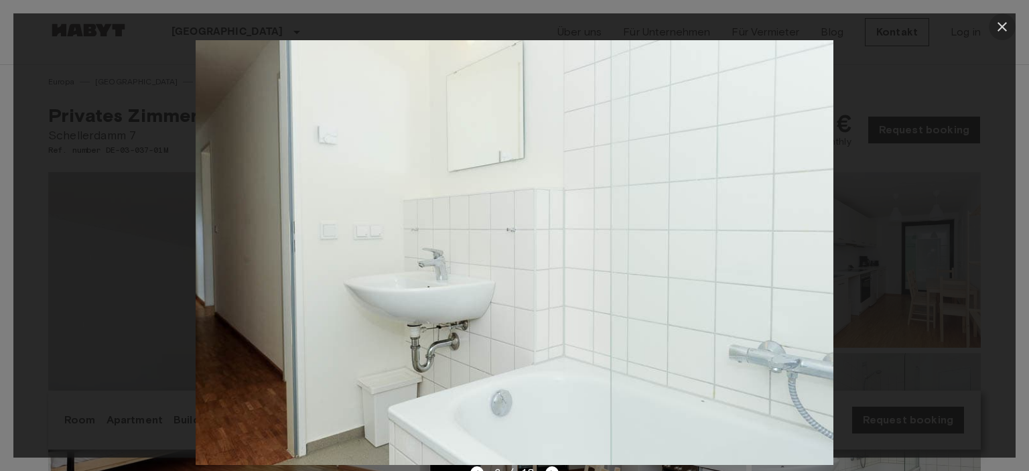
click at [1007, 25] on icon "button" at bounding box center [1003, 27] width 16 height 16
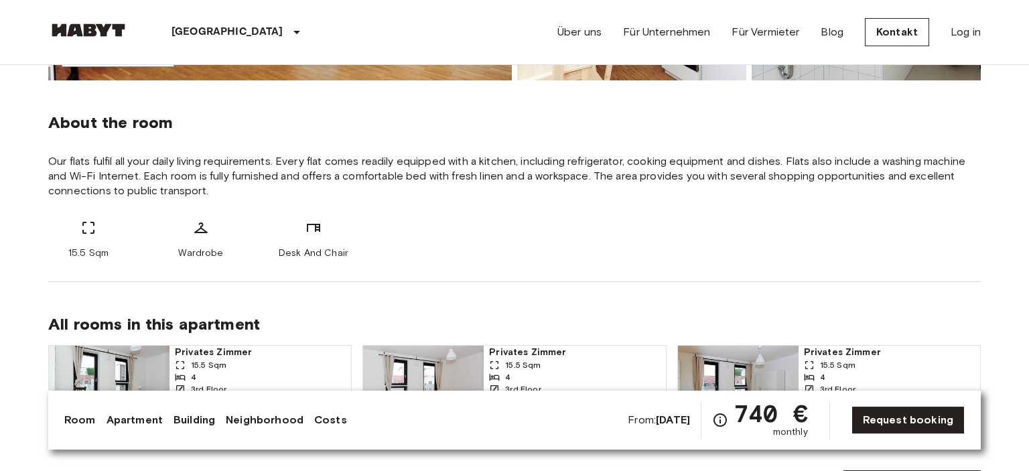
scroll to position [424, 0]
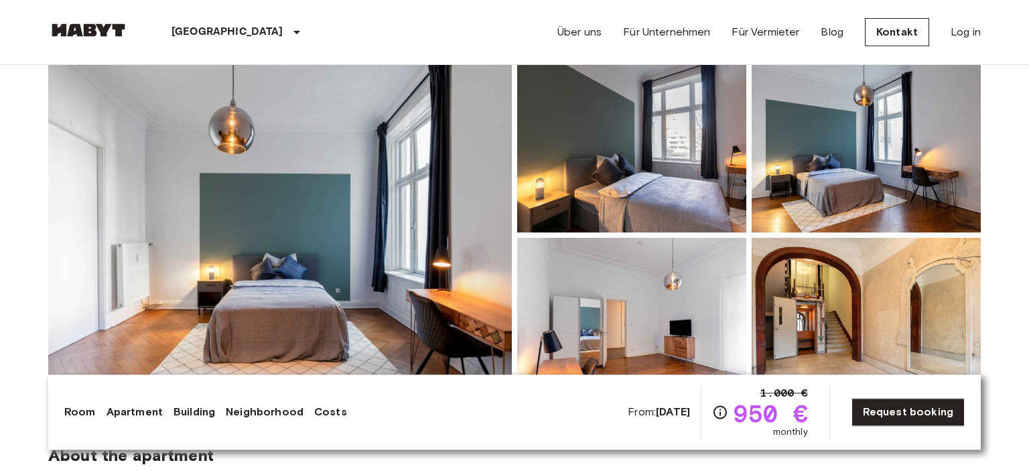
scroll to position [141, 0]
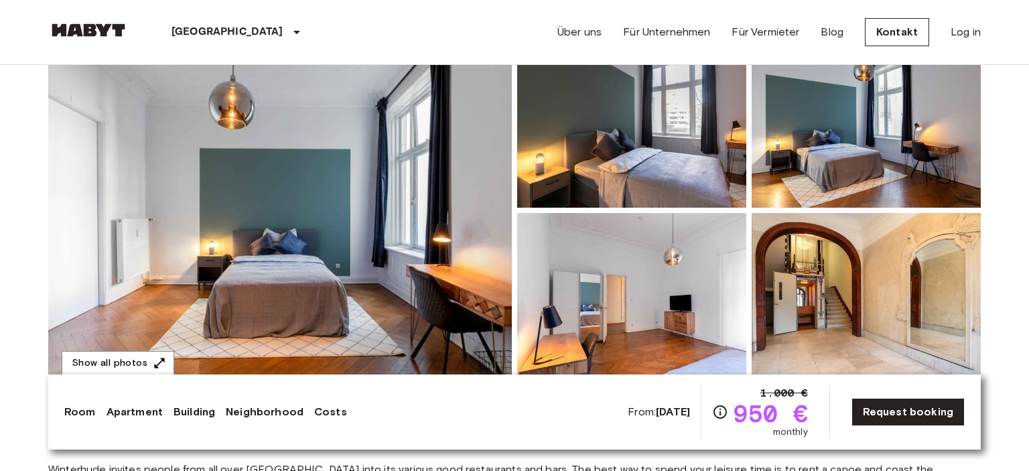
click at [294, 180] on img at bounding box center [280, 210] width 464 height 357
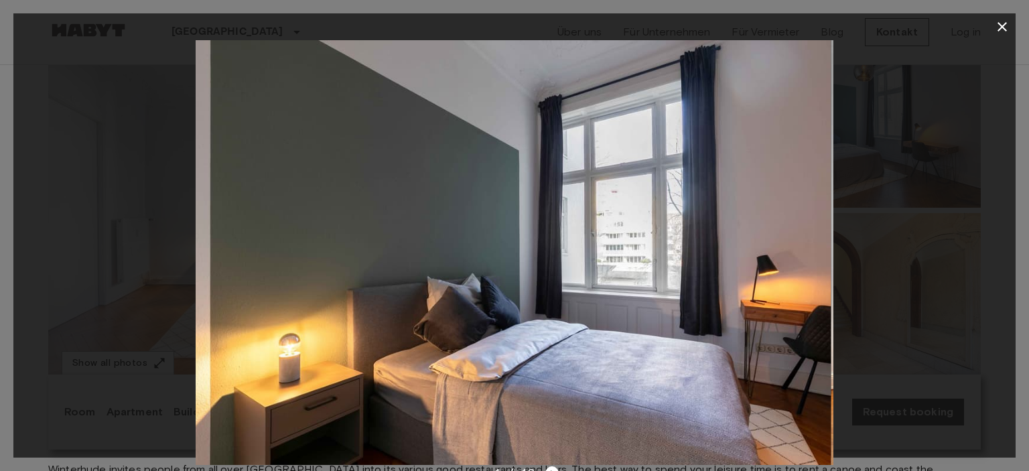
drag, startPoint x: 796, startPoint y: 243, endPoint x: 155, endPoint y: 235, distance: 640.8
click at [155, 235] on div at bounding box center [514, 252] width 1003 height 425
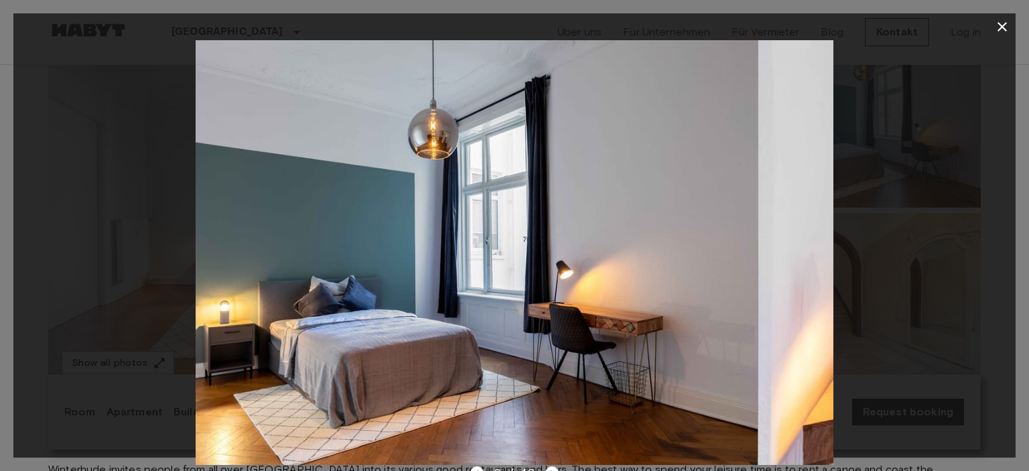
drag, startPoint x: 814, startPoint y: 236, endPoint x: 101, endPoint y: 222, distance: 713.3
click at [101, 222] on div at bounding box center [514, 252] width 1003 height 425
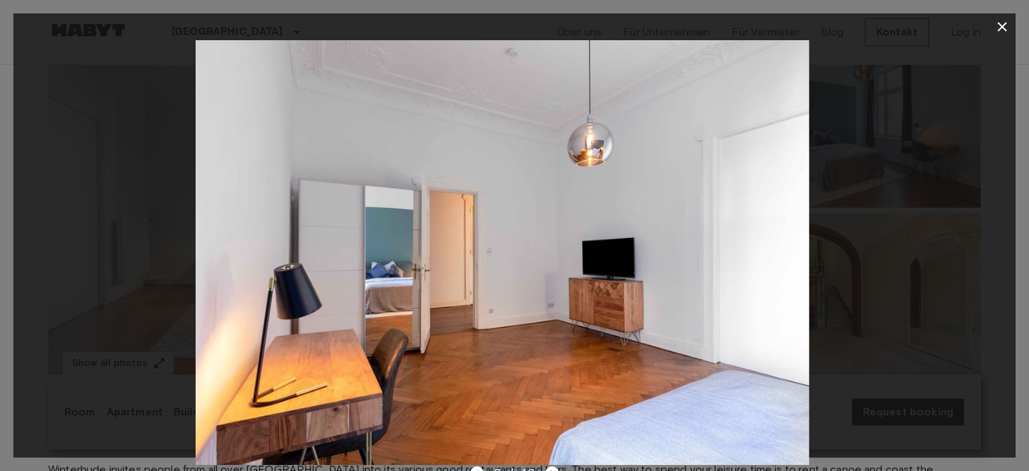
drag, startPoint x: 803, startPoint y: 272, endPoint x: 141, endPoint y: 270, distance: 662.2
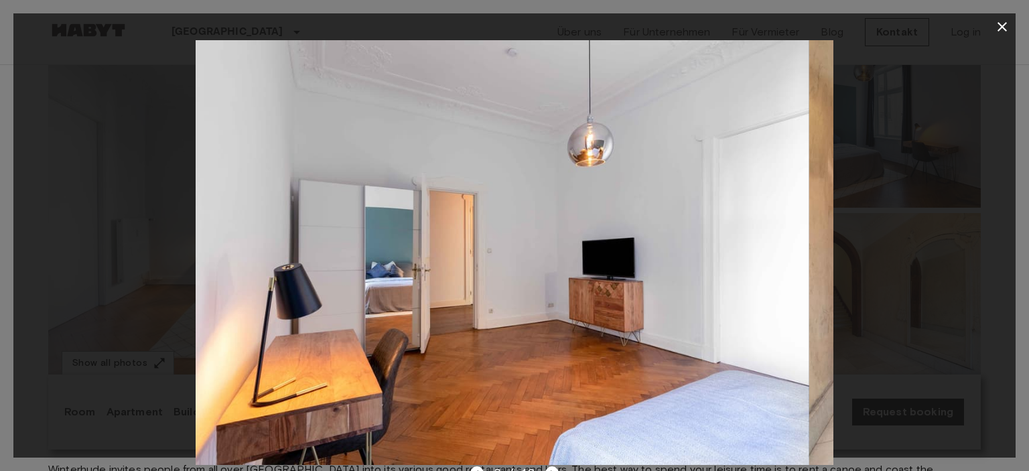
click at [141, 270] on div at bounding box center [514, 252] width 1003 height 425
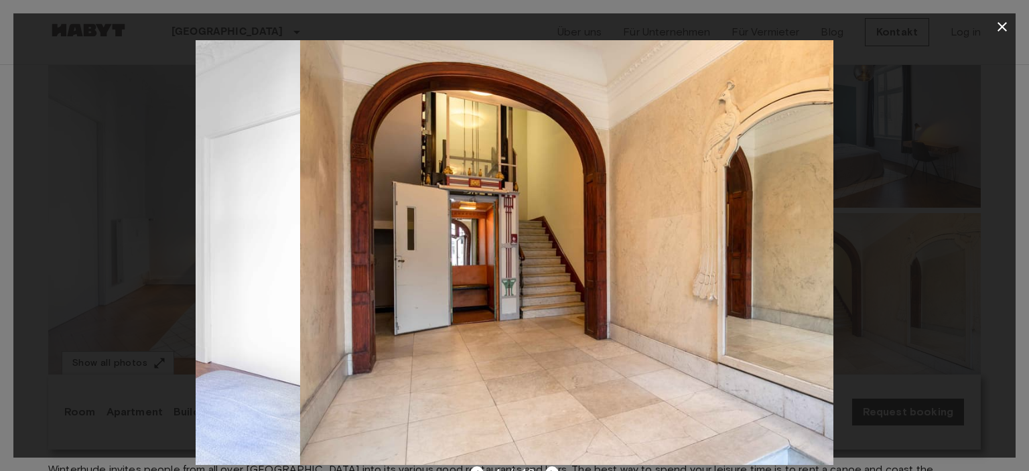
drag, startPoint x: 784, startPoint y: 269, endPoint x: 240, endPoint y: 265, distance: 544.2
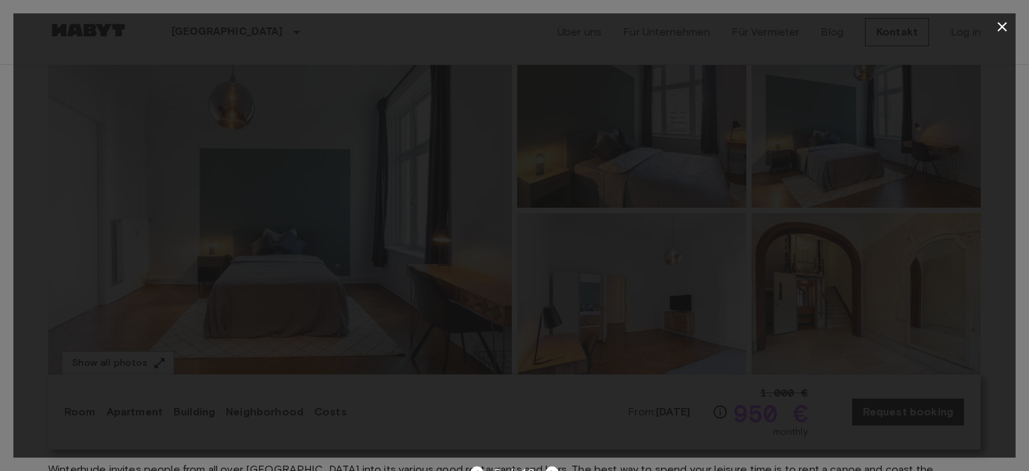
drag, startPoint x: 744, startPoint y: 281, endPoint x: 136, endPoint y: 334, distance: 610.2
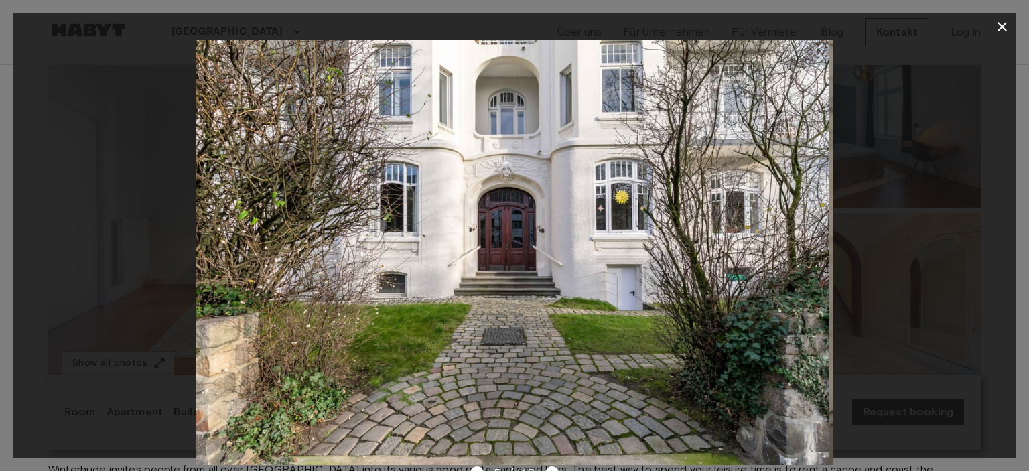
click at [136, 334] on div at bounding box center [514, 252] width 1003 height 425
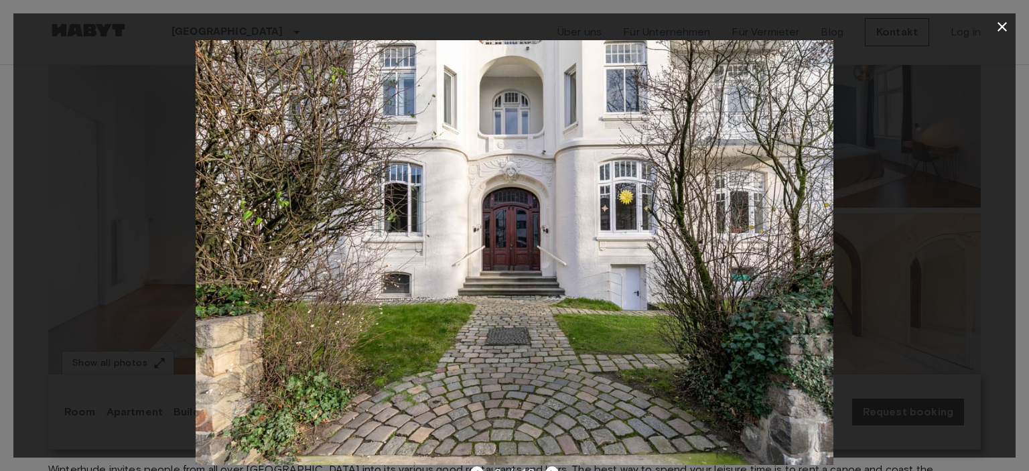
click at [797, 281] on img at bounding box center [515, 252] width 638 height 425
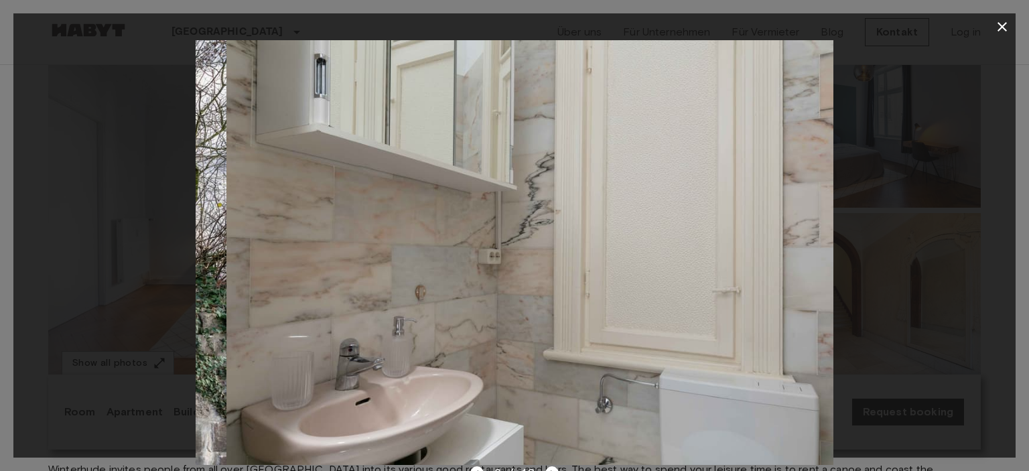
drag, startPoint x: 795, startPoint y: 281, endPoint x: 188, endPoint y: 320, distance: 608.4
click at [188, 320] on div at bounding box center [514, 252] width 1003 height 425
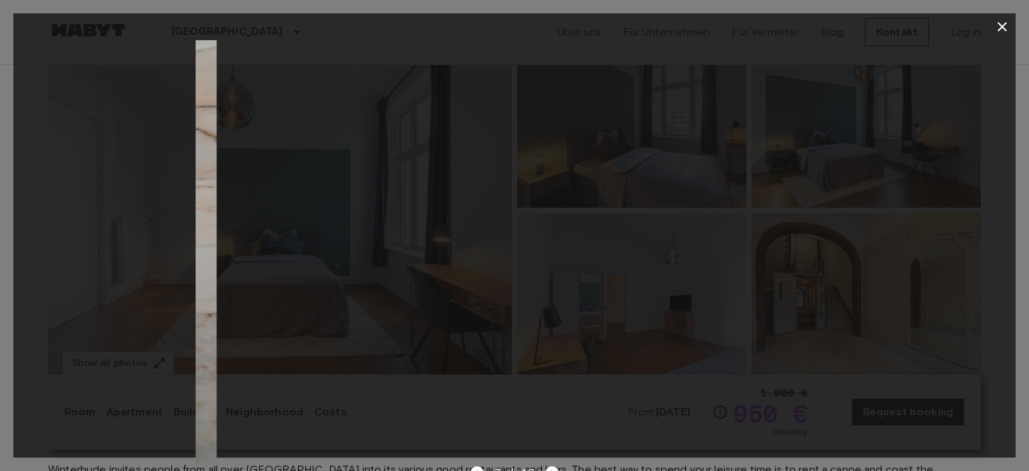
drag, startPoint x: 816, startPoint y: 259, endPoint x: 200, endPoint y: 298, distance: 617.8
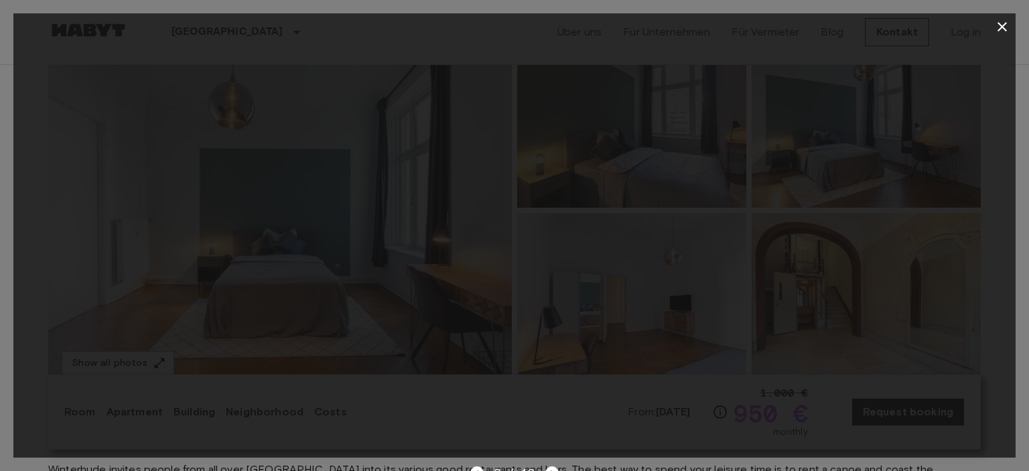
drag, startPoint x: 790, startPoint y: 253, endPoint x: 0, endPoint y: 303, distance: 791.8
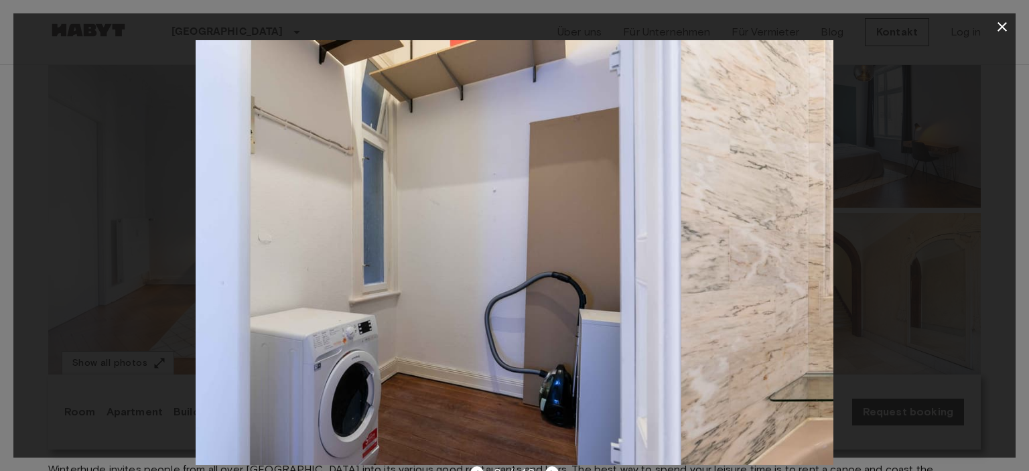
click at [0, 303] on div "8 / 19" at bounding box center [514, 235] width 1029 height 471
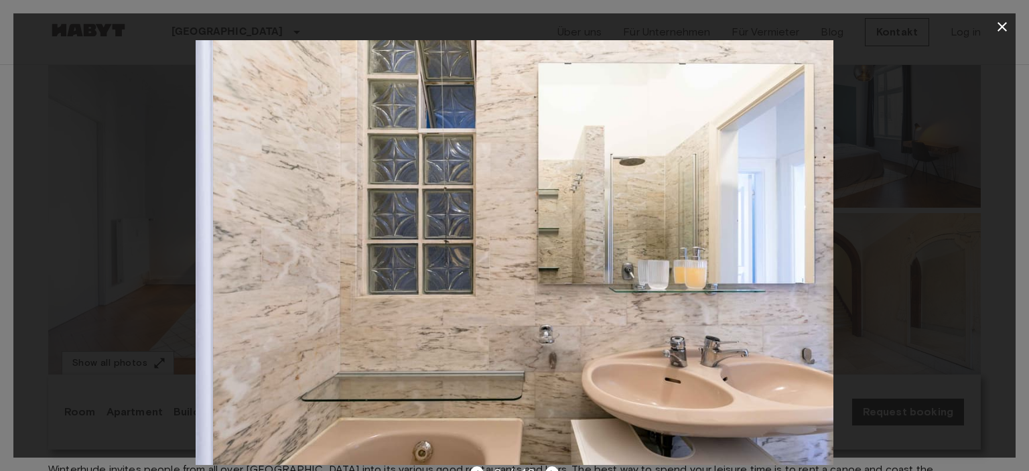
drag, startPoint x: 812, startPoint y: 267, endPoint x: 191, endPoint y: 282, distance: 621.5
click at [191, 282] on div at bounding box center [514, 252] width 1003 height 425
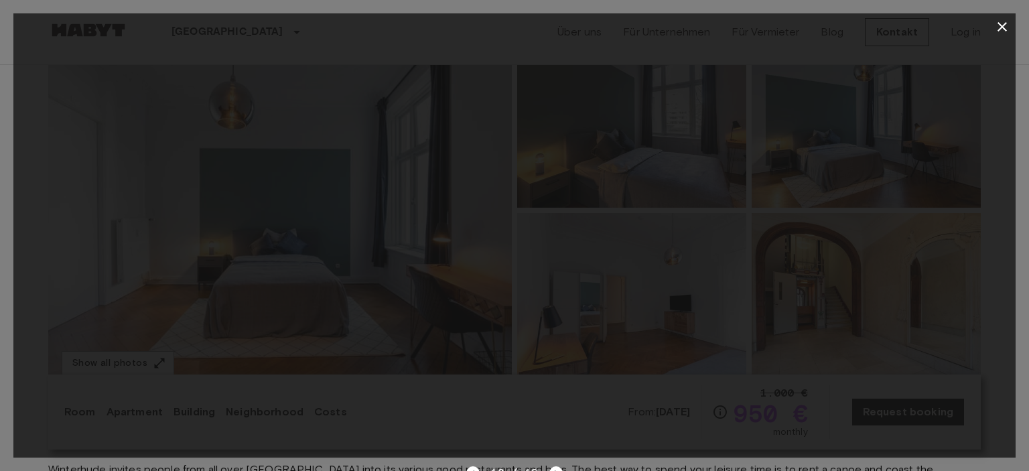
drag, startPoint x: 824, startPoint y: 267, endPoint x: 170, endPoint y: 300, distance: 655.0
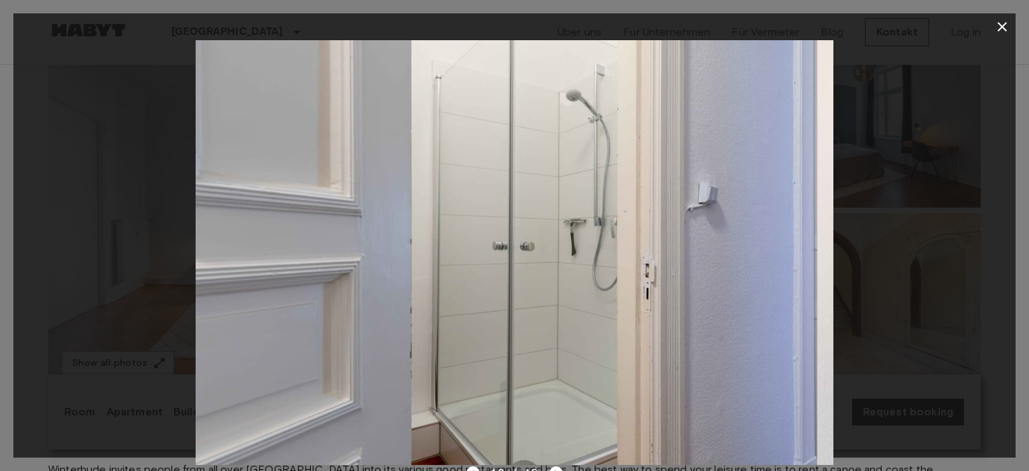
click at [170, 300] on div at bounding box center [514, 252] width 1003 height 425
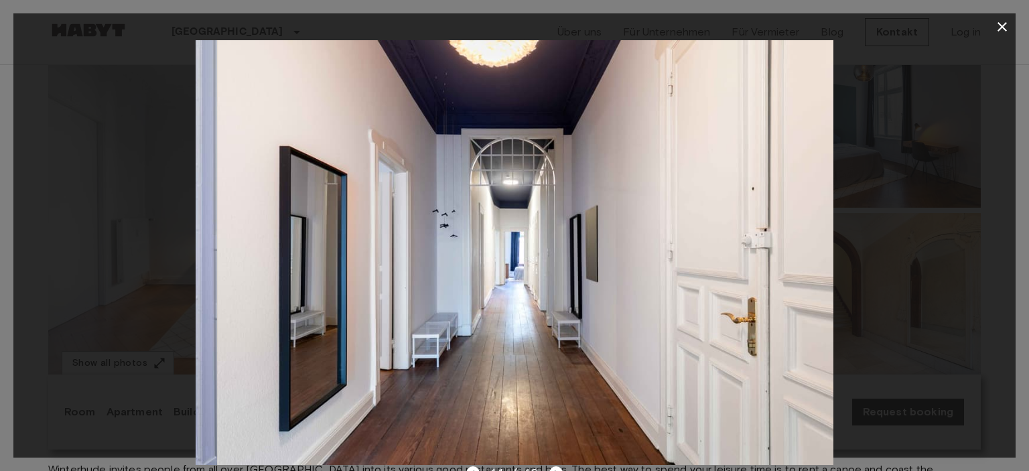
drag, startPoint x: 675, startPoint y: 255, endPoint x: 200, endPoint y: 269, distance: 475.4
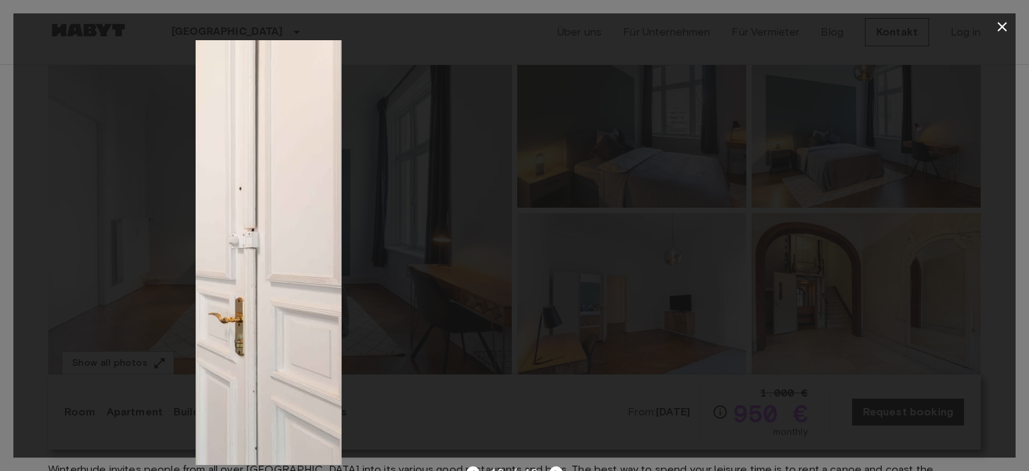
drag, startPoint x: 801, startPoint y: 279, endPoint x: 309, endPoint y: 277, distance: 492.0
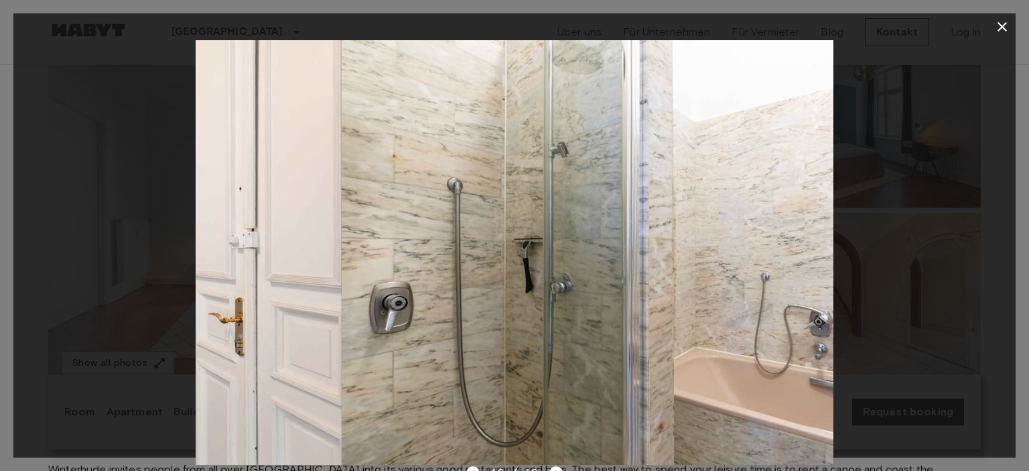
click at [309, 277] on img at bounding box center [23, 252] width 638 height 425
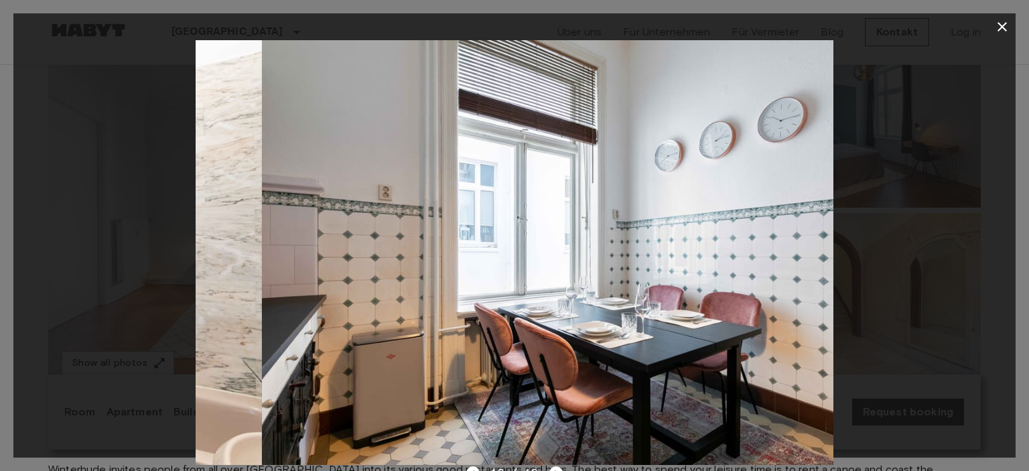
drag, startPoint x: 771, startPoint y: 269, endPoint x: 154, endPoint y: 272, distance: 616.6
click at [154, 272] on div at bounding box center [514, 252] width 1003 height 425
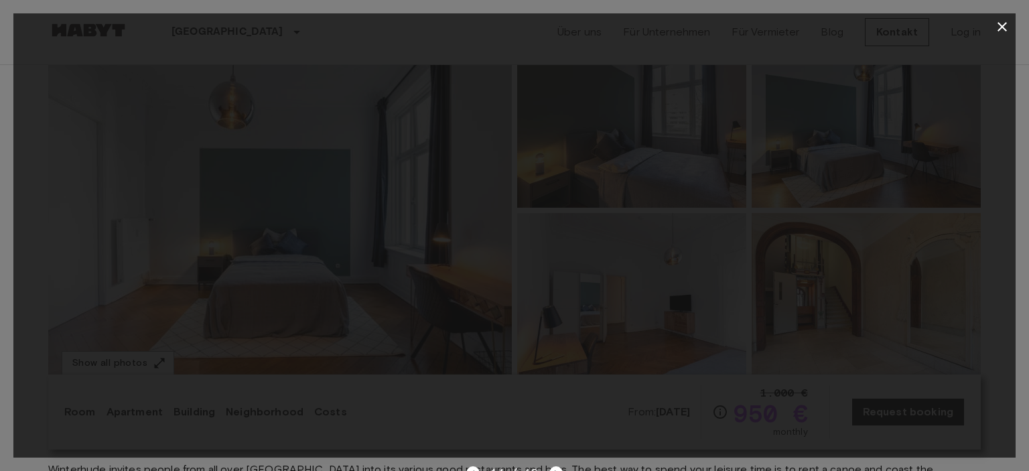
drag, startPoint x: 794, startPoint y: 259, endPoint x: 64, endPoint y: 276, distance: 730.1
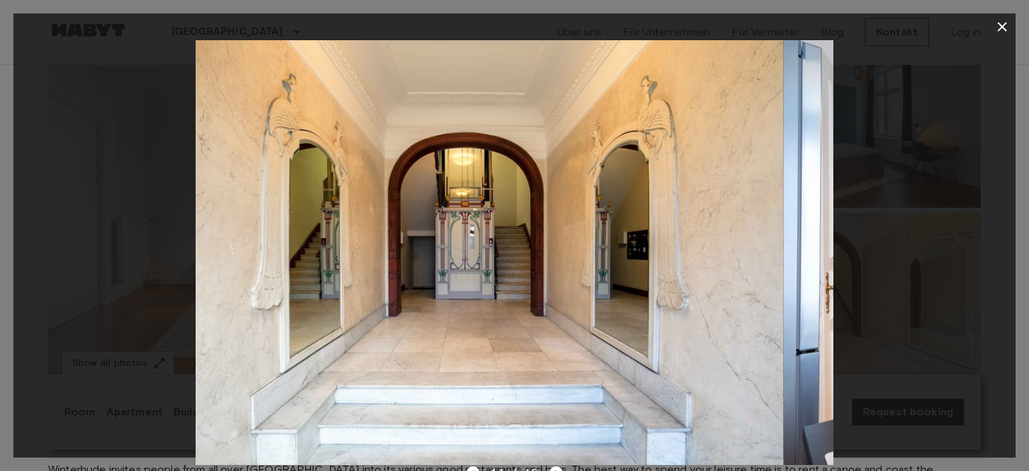
click at [64, 276] on div at bounding box center [514, 252] width 1003 height 425
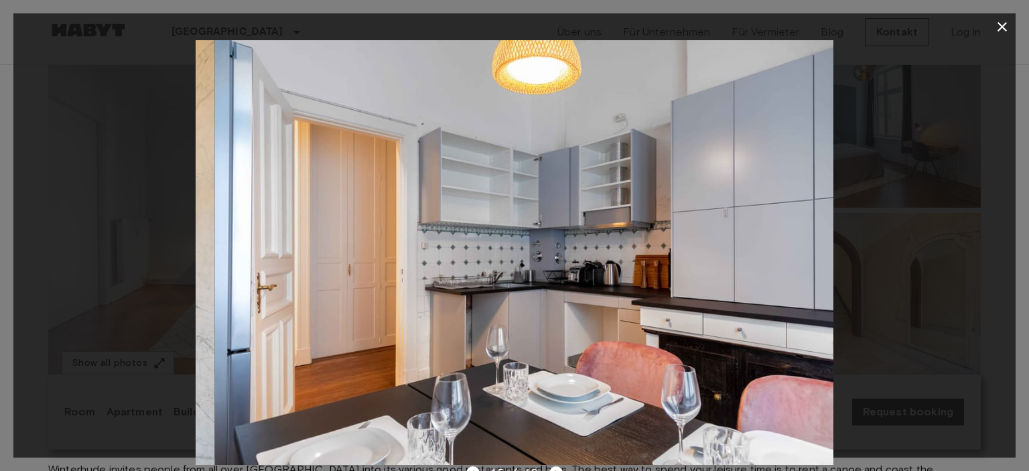
drag, startPoint x: 819, startPoint y: 280, endPoint x: 89, endPoint y: 284, distance: 729.9
click at [89, 284] on div at bounding box center [514, 252] width 1003 height 425
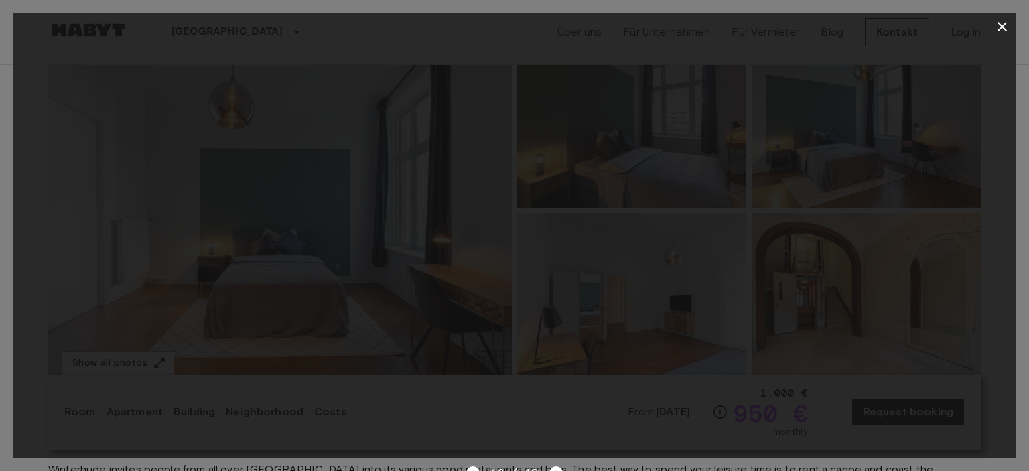
drag, startPoint x: 819, startPoint y: 239, endPoint x: 181, endPoint y: 273, distance: 638.9
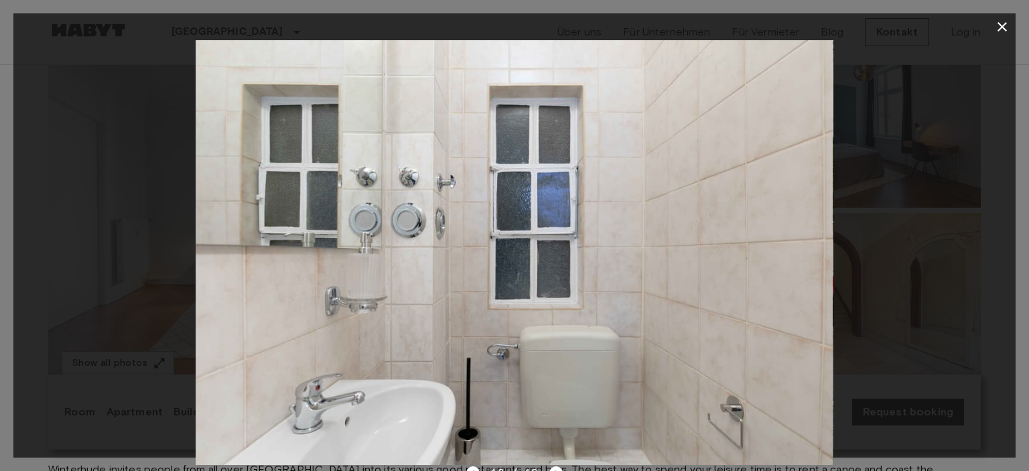
click at [181, 273] on div at bounding box center [514, 252] width 1003 height 425
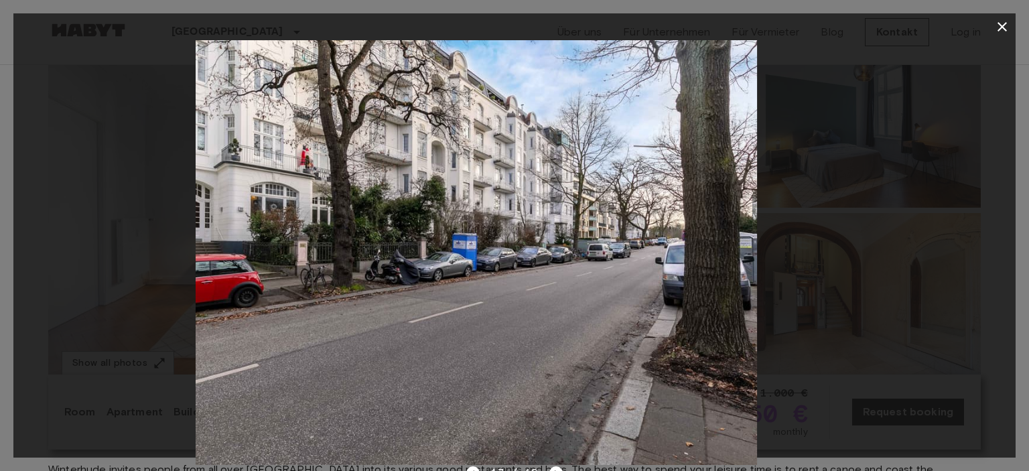
drag, startPoint x: 798, startPoint y: 277, endPoint x: 66, endPoint y: 287, distance: 731.3
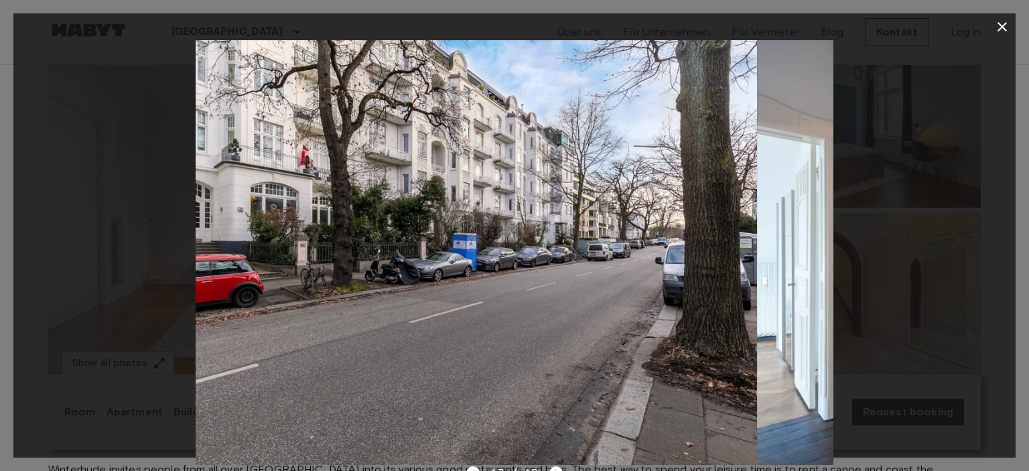
click at [66, 287] on div at bounding box center [514, 252] width 1003 height 425
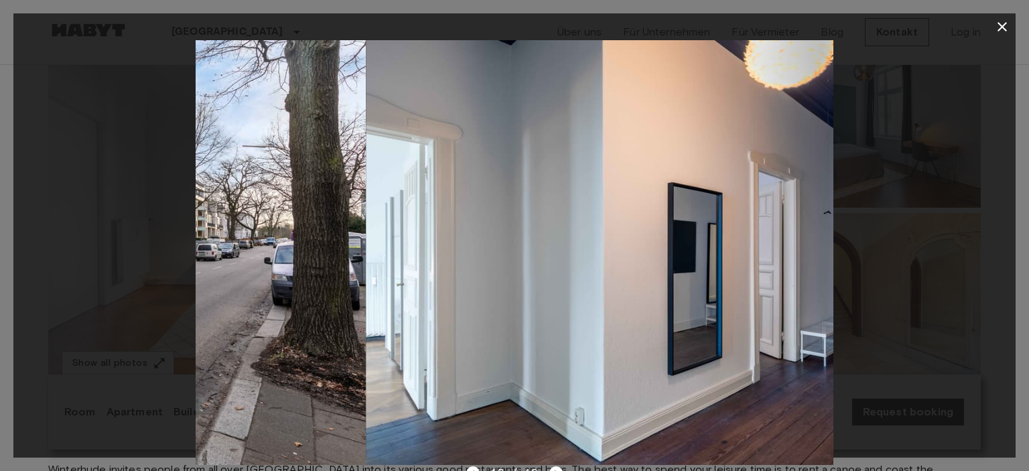
drag, startPoint x: 787, startPoint y: 264, endPoint x: 307, endPoint y: 279, distance: 480.1
click at [305, 279] on img at bounding box center [48, 252] width 638 height 425
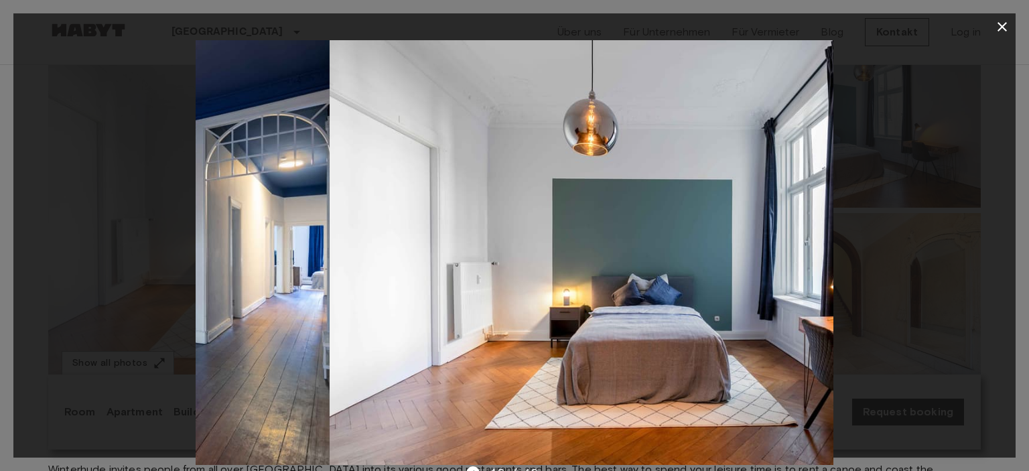
drag, startPoint x: 822, startPoint y: 294, endPoint x: 258, endPoint y: 306, distance: 563.8
click at [258, 306] on img at bounding box center [11, 252] width 638 height 425
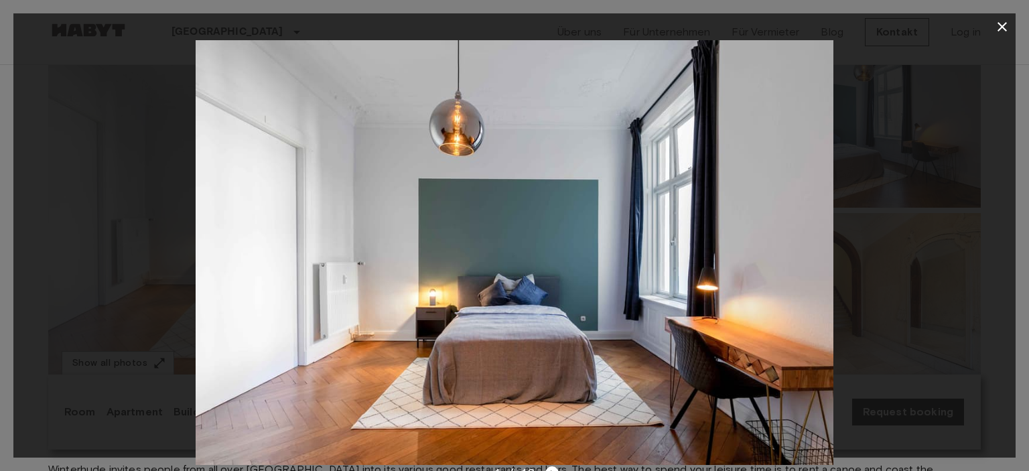
drag, startPoint x: 1003, startPoint y: 29, endPoint x: 977, endPoint y: 40, distance: 28.9
click at [1003, 29] on icon "button" at bounding box center [1003, 27] width 16 height 16
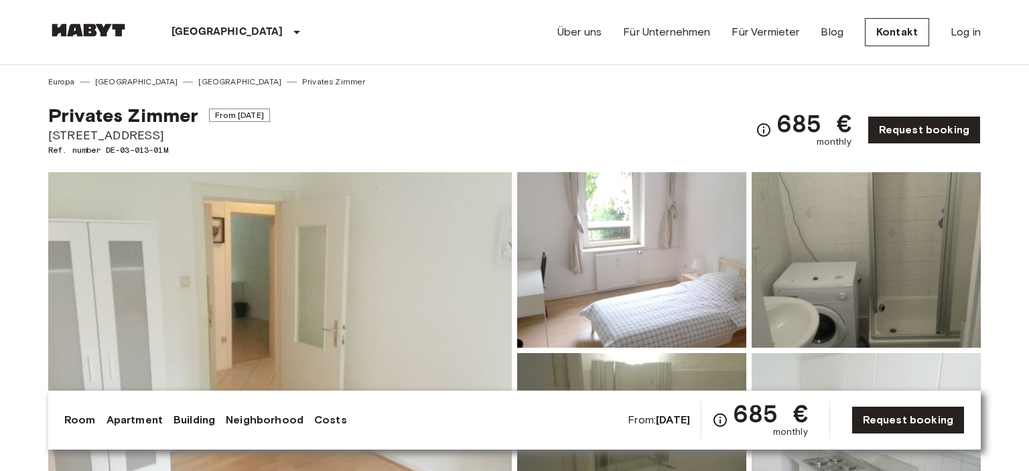
scroll to position [70, 0]
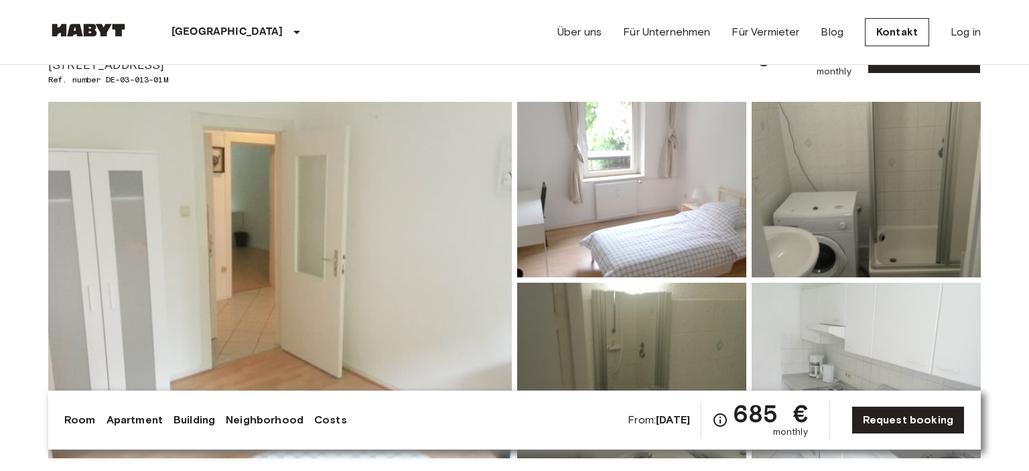
click at [251, 241] on img at bounding box center [280, 280] width 464 height 357
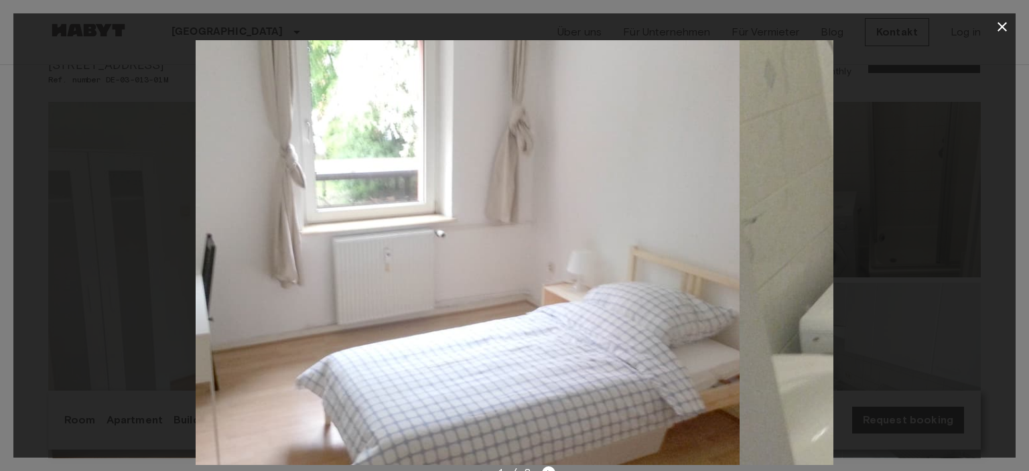
drag, startPoint x: 810, startPoint y: 270, endPoint x: 79, endPoint y: 292, distance: 731.5
click at [79, 292] on div at bounding box center [514, 252] width 1003 height 425
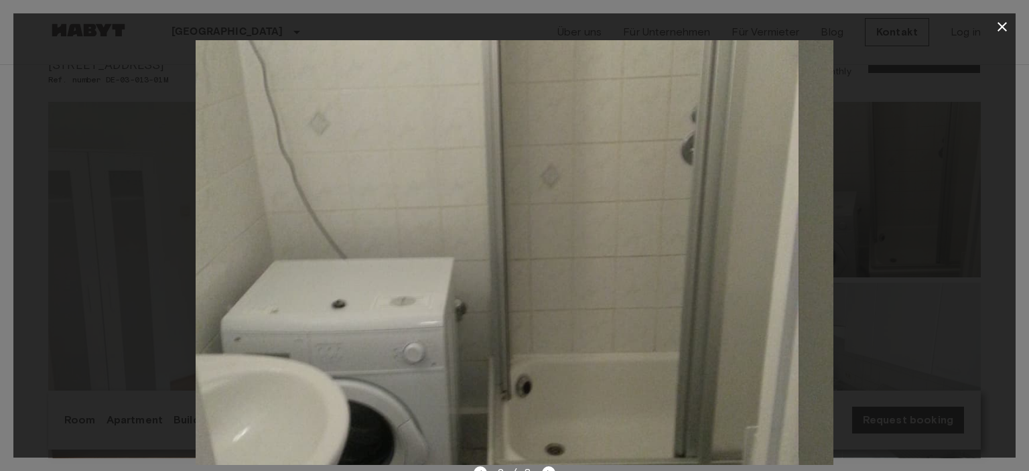
drag, startPoint x: 816, startPoint y: 264, endPoint x: 143, endPoint y: 274, distance: 672.3
click at [143, 274] on div at bounding box center [514, 252] width 1003 height 425
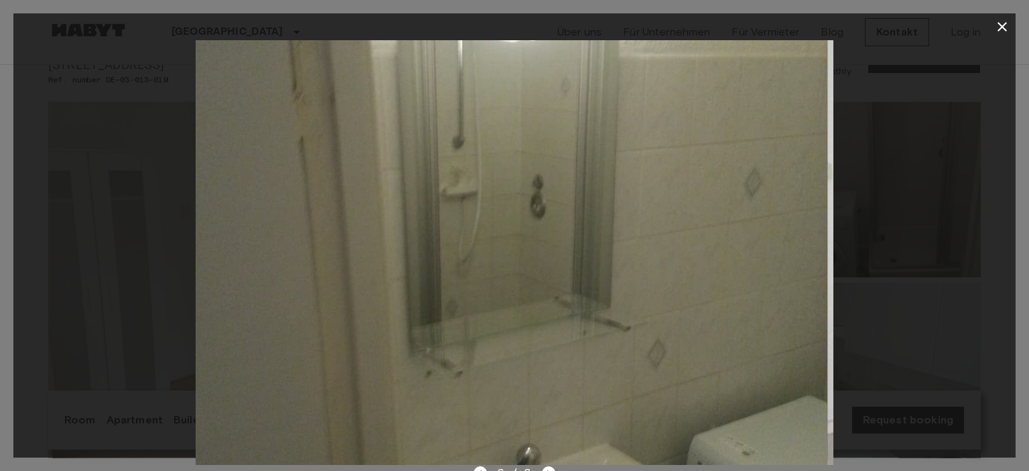
drag, startPoint x: 807, startPoint y: 265, endPoint x: 161, endPoint y: 288, distance: 646.5
click at [161, 288] on div at bounding box center [514, 252] width 1003 height 425
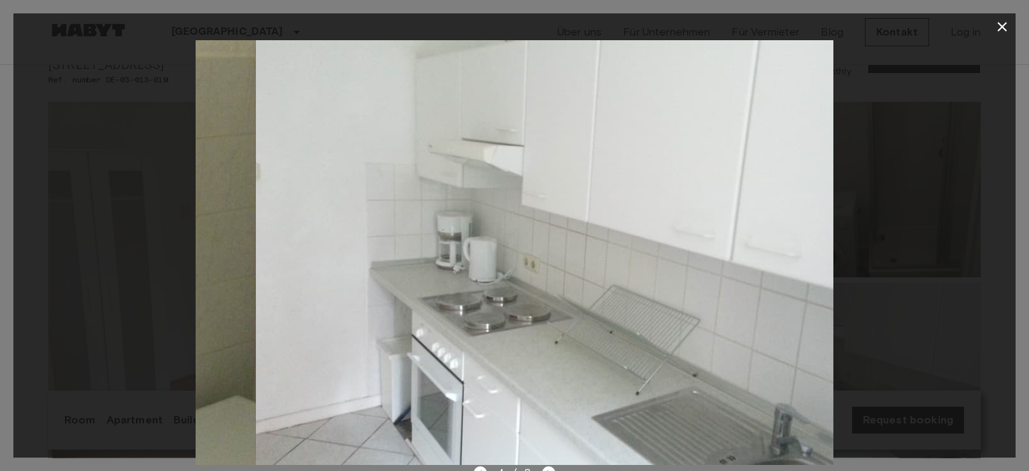
drag, startPoint x: 779, startPoint y: 265, endPoint x: 119, endPoint y: 281, distance: 659.7
click at [119, 281] on div at bounding box center [514, 252] width 1003 height 425
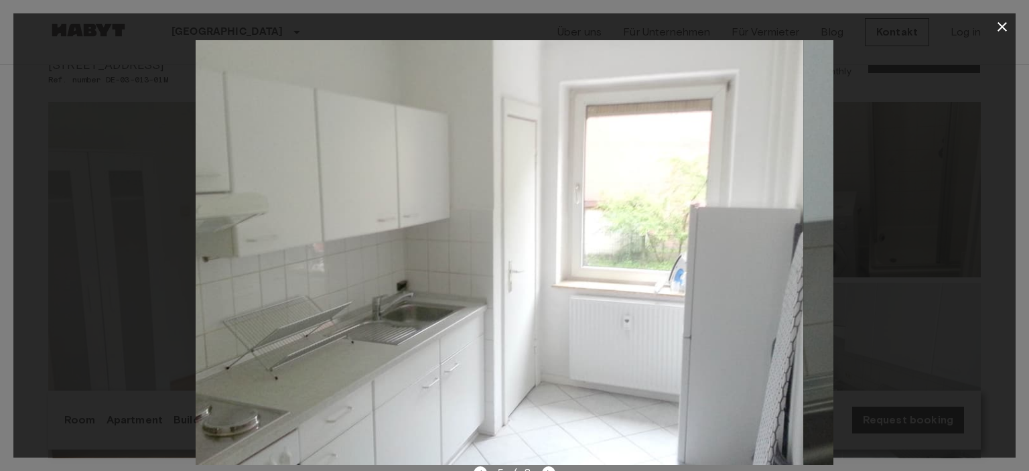
drag, startPoint x: 780, startPoint y: 251, endPoint x: 79, endPoint y: 291, distance: 702.2
click at [79, 291] on div at bounding box center [514, 252] width 1003 height 425
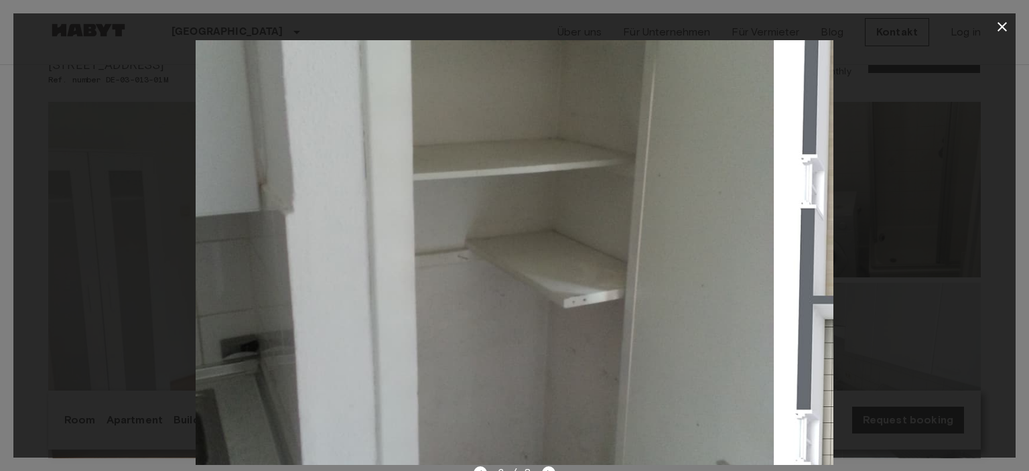
drag, startPoint x: 809, startPoint y: 261, endPoint x: 111, endPoint y: 267, distance: 698.4
click at [111, 267] on div at bounding box center [514, 252] width 1003 height 425
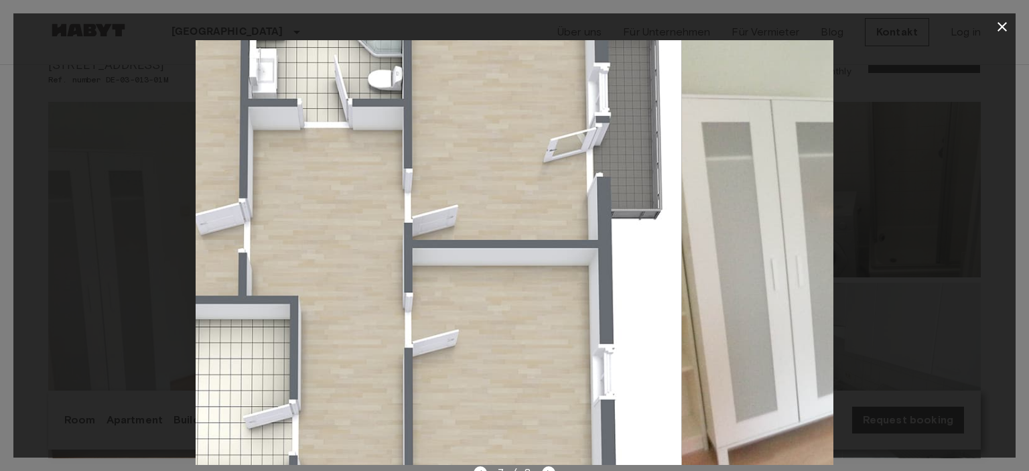
drag, startPoint x: 786, startPoint y: 268, endPoint x: 0, endPoint y: 273, distance: 785.5
click at [0, 274] on div "7 / 8" at bounding box center [514, 235] width 1029 height 471
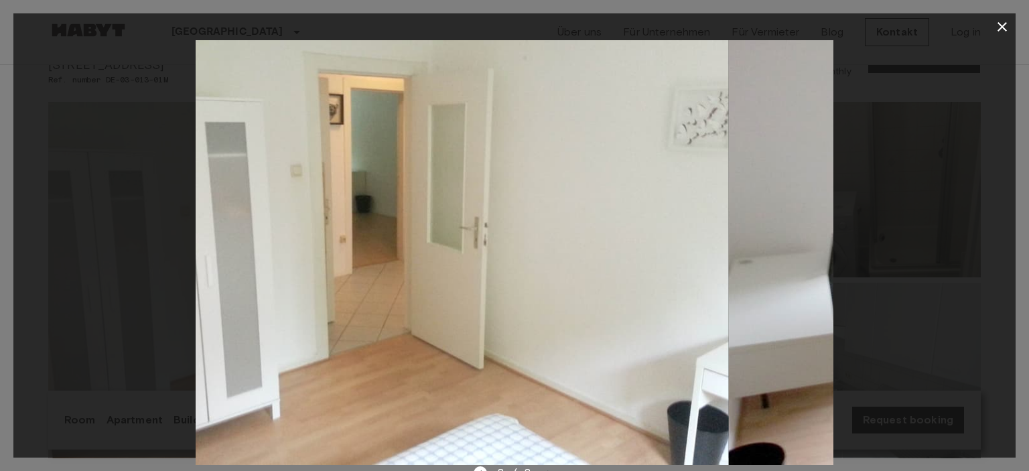
drag, startPoint x: 767, startPoint y: 241, endPoint x: 0, endPoint y: 241, distance: 766.7
click at [0, 241] on div "8 / 8" at bounding box center [514, 235] width 1029 height 471
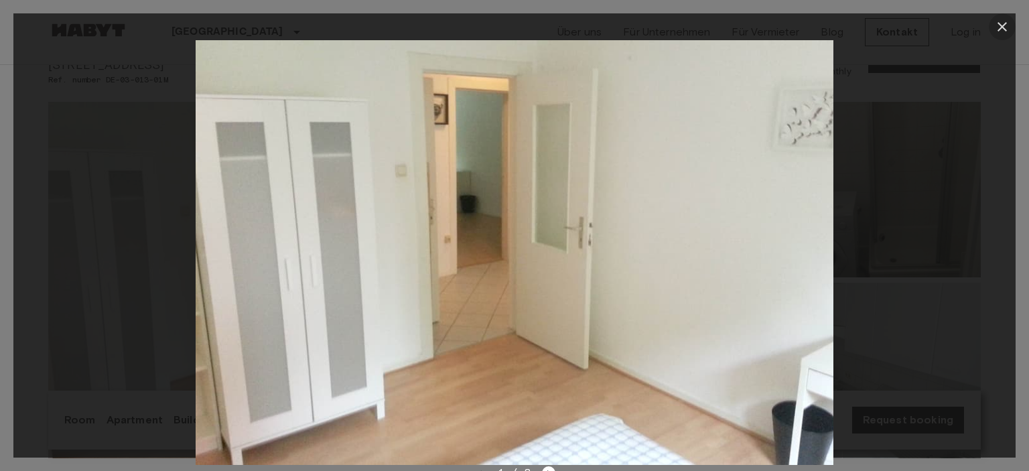
click at [996, 32] on icon "button" at bounding box center [1003, 27] width 16 height 16
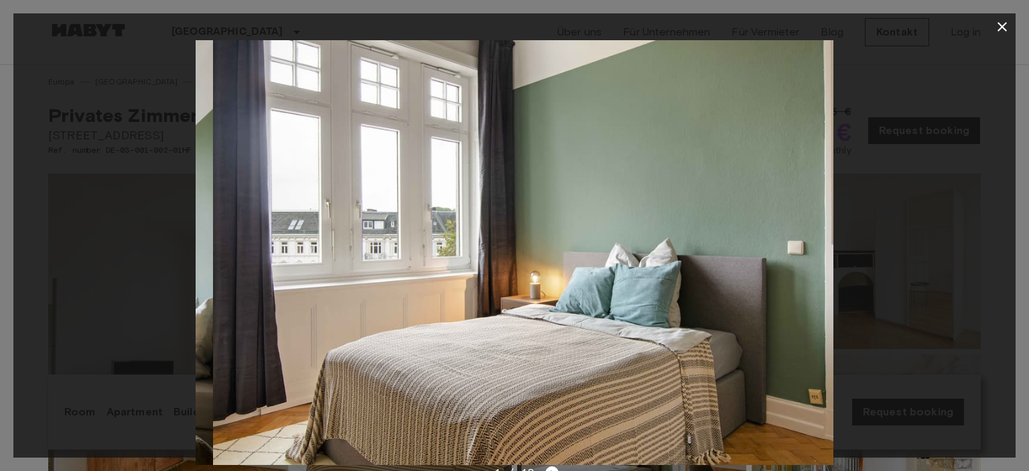
drag, startPoint x: 804, startPoint y: 255, endPoint x: 184, endPoint y: 253, distance: 620.6
click at [184, 253] on div at bounding box center [514, 252] width 1003 height 425
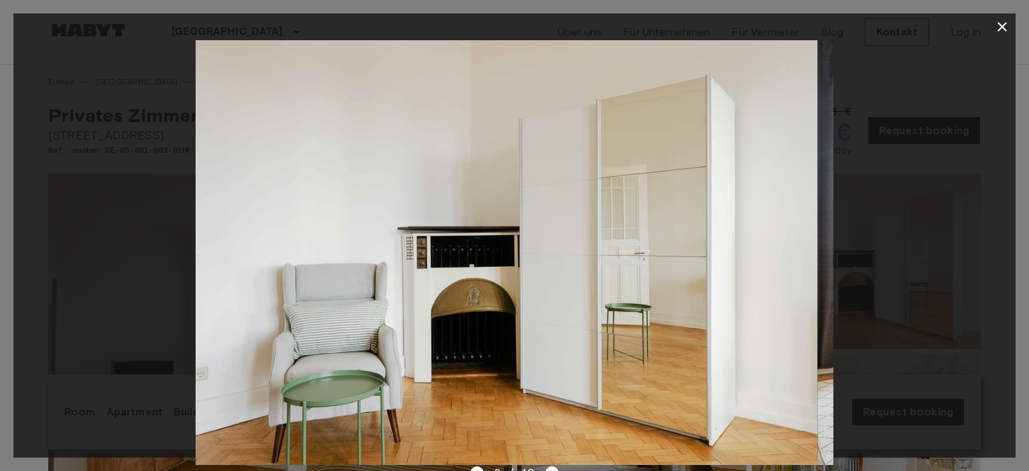
drag, startPoint x: 795, startPoint y: 245, endPoint x: 141, endPoint y: 241, distance: 653.5
click at [141, 241] on div at bounding box center [514, 252] width 1003 height 425
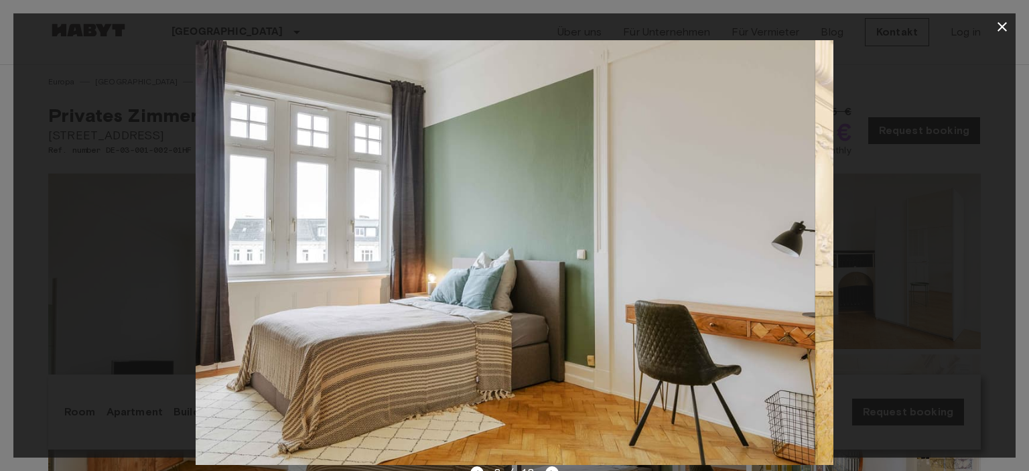
drag, startPoint x: 814, startPoint y: 253, endPoint x: 158, endPoint y: 244, distance: 656.2
click at [158, 244] on div at bounding box center [514, 252] width 1003 height 425
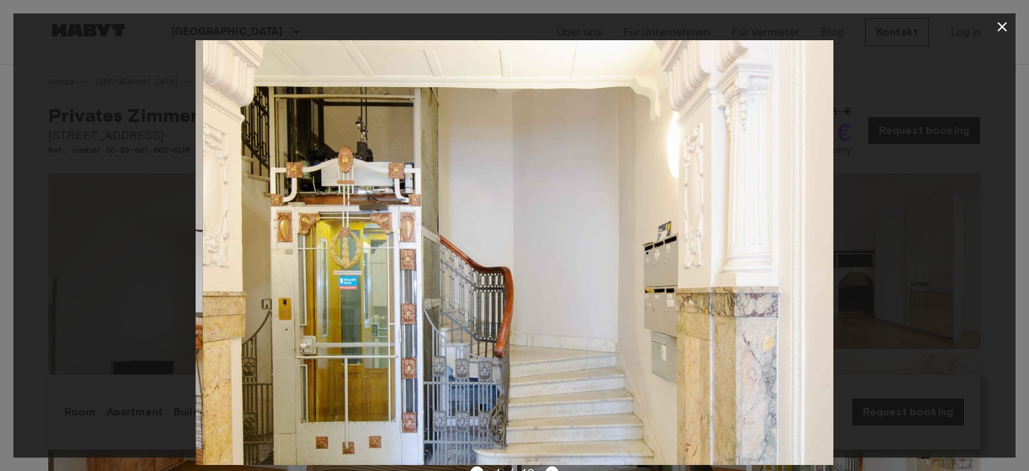
drag, startPoint x: 824, startPoint y: 253, endPoint x: 194, endPoint y: 255, distance: 630.0
click at [192, 255] on div at bounding box center [514, 252] width 1003 height 425
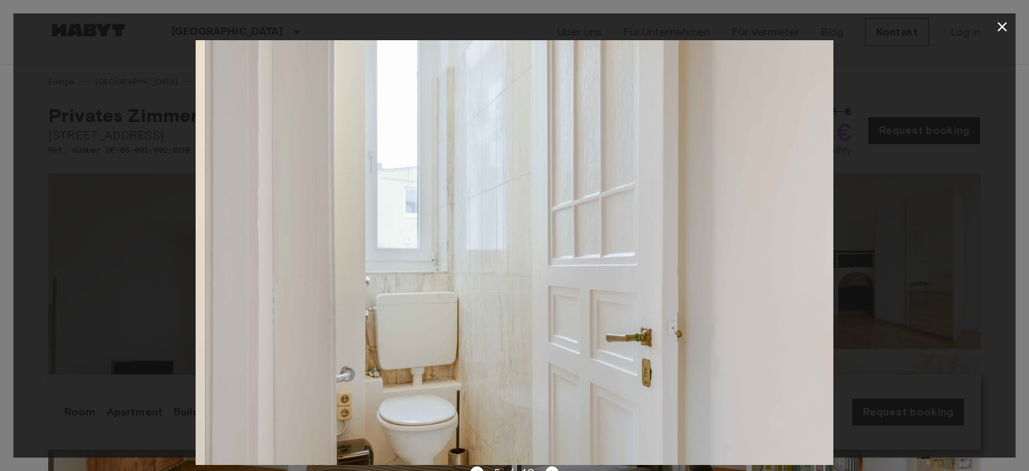
drag, startPoint x: 775, startPoint y: 256, endPoint x: 147, endPoint y: 256, distance: 628.0
click at [147, 256] on div at bounding box center [514, 252] width 1003 height 425
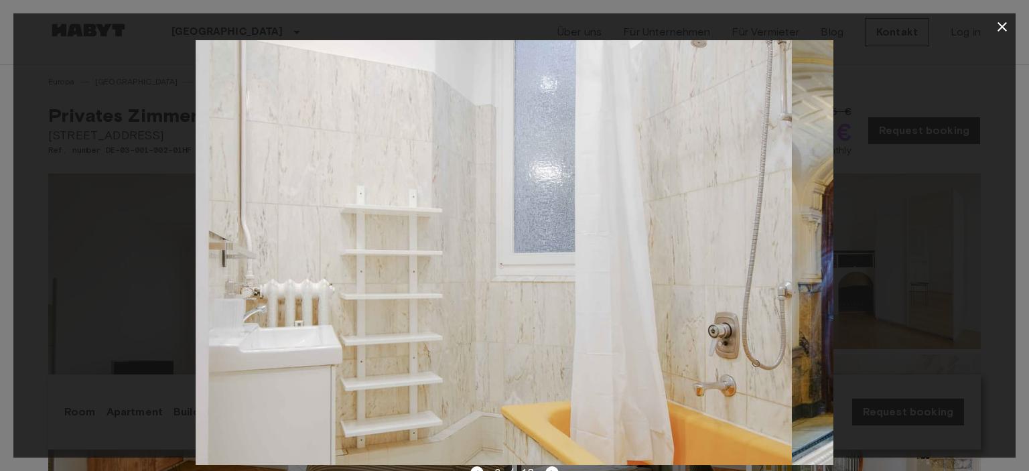
drag, startPoint x: 809, startPoint y: 265, endPoint x: 131, endPoint y: 267, distance: 678.3
click at [131, 267] on div at bounding box center [514, 252] width 1003 height 425
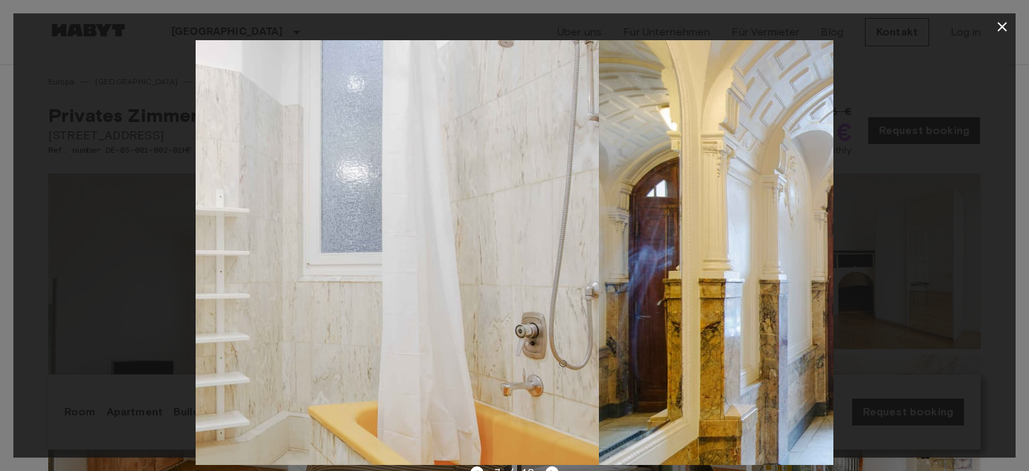
drag, startPoint x: 825, startPoint y: 253, endPoint x: 82, endPoint y: 253, distance: 743.3
click at [82, 253] on div at bounding box center [514, 252] width 1003 height 425
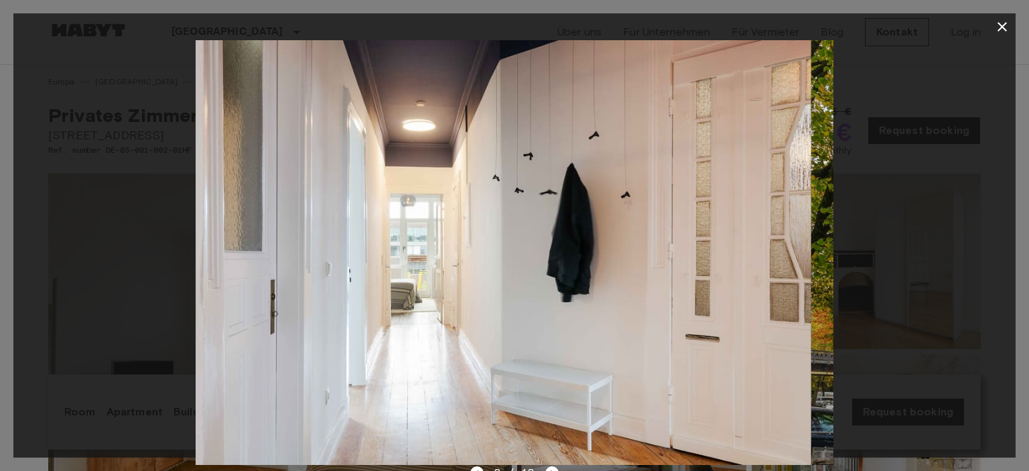
drag, startPoint x: 810, startPoint y: 259, endPoint x: 149, endPoint y: 259, distance: 660.2
click at [149, 259] on div at bounding box center [514, 252] width 1003 height 425
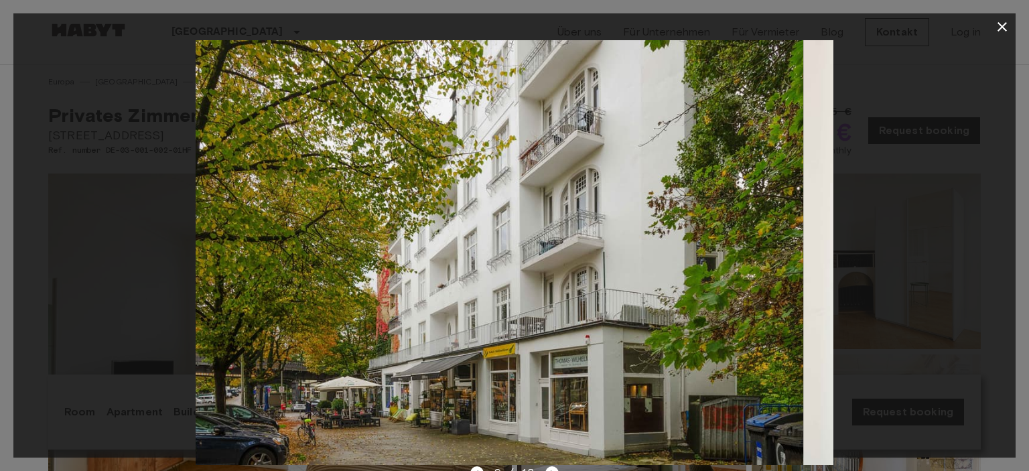
drag, startPoint x: 826, startPoint y: 254, endPoint x: 158, endPoint y: 271, distance: 667.8
click at [158, 271] on div at bounding box center [514, 252] width 1003 height 425
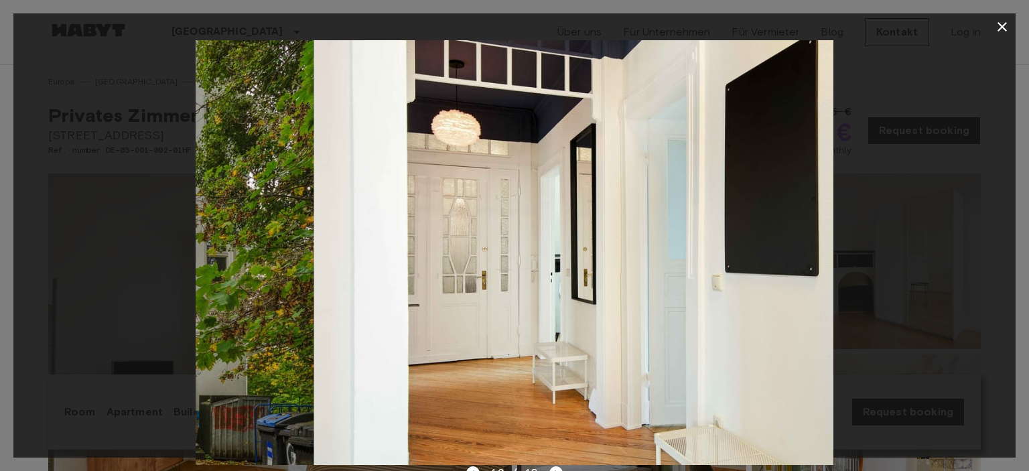
drag, startPoint x: 824, startPoint y: 254, endPoint x: 281, endPoint y: 256, distance: 542.9
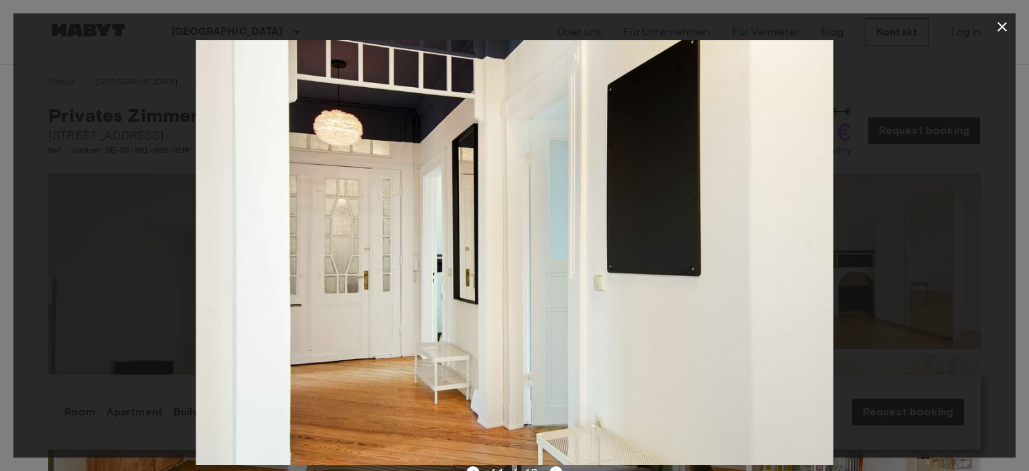
click at [48, 271] on div at bounding box center [514, 252] width 1003 height 425
click at [1004, 25] on icon "button" at bounding box center [1002, 26] width 9 height 9
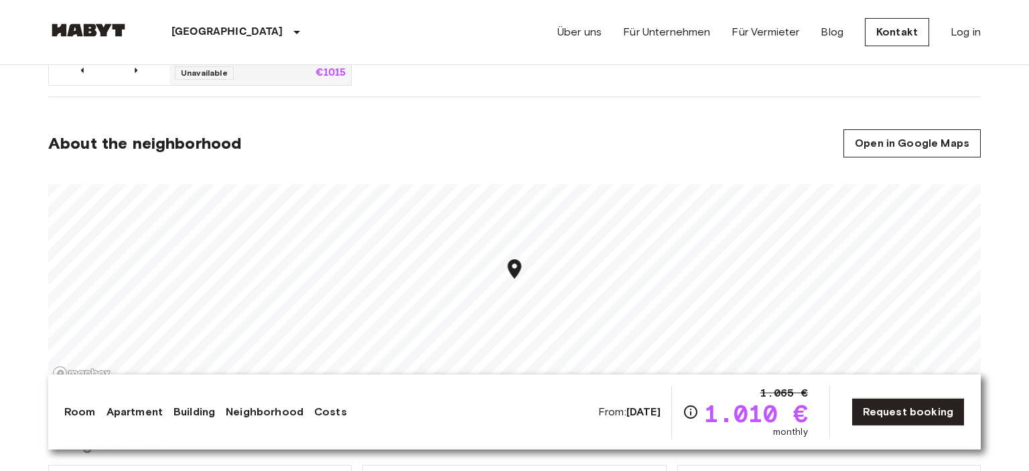
scroll to position [1062, 0]
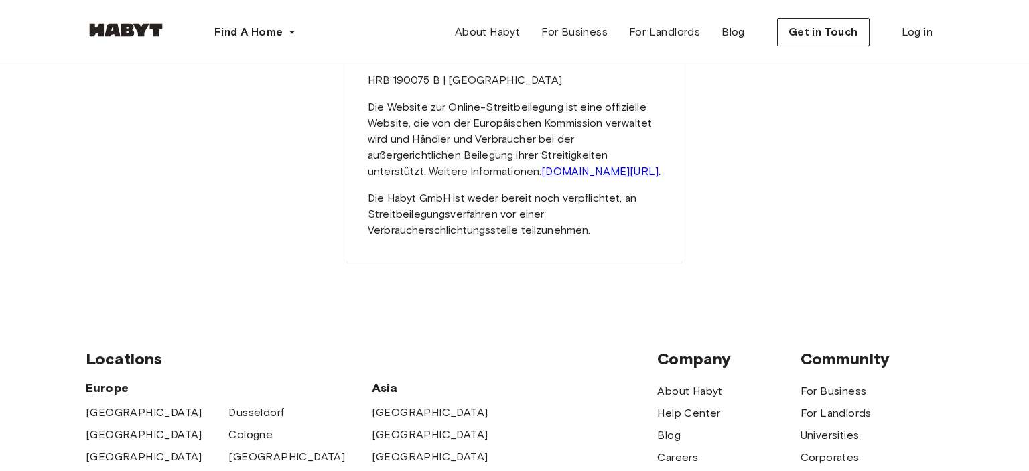
scroll to position [424, 0]
